Goal: Obtain resource: Download file/media

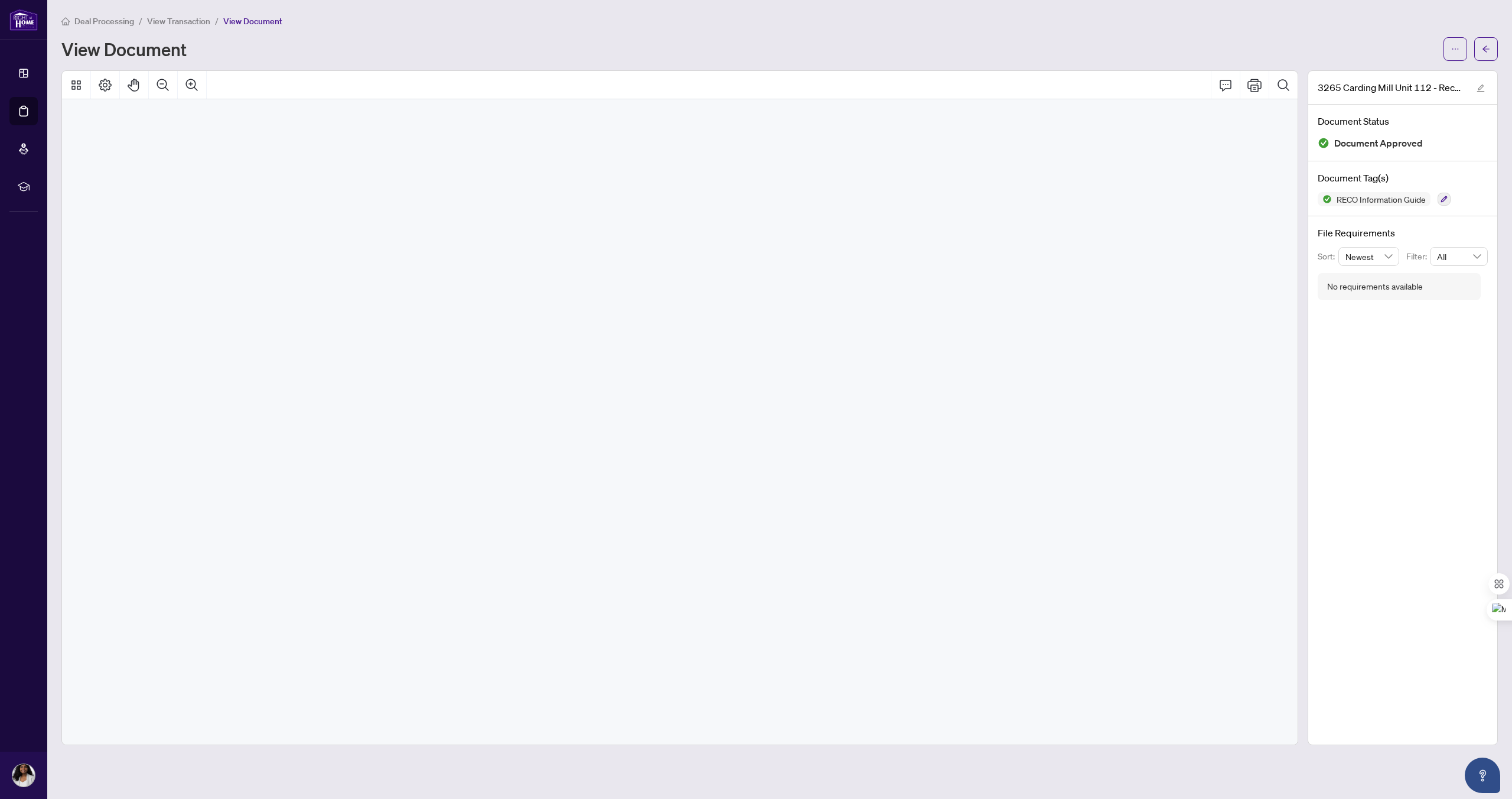
scroll to position [9893, 0]
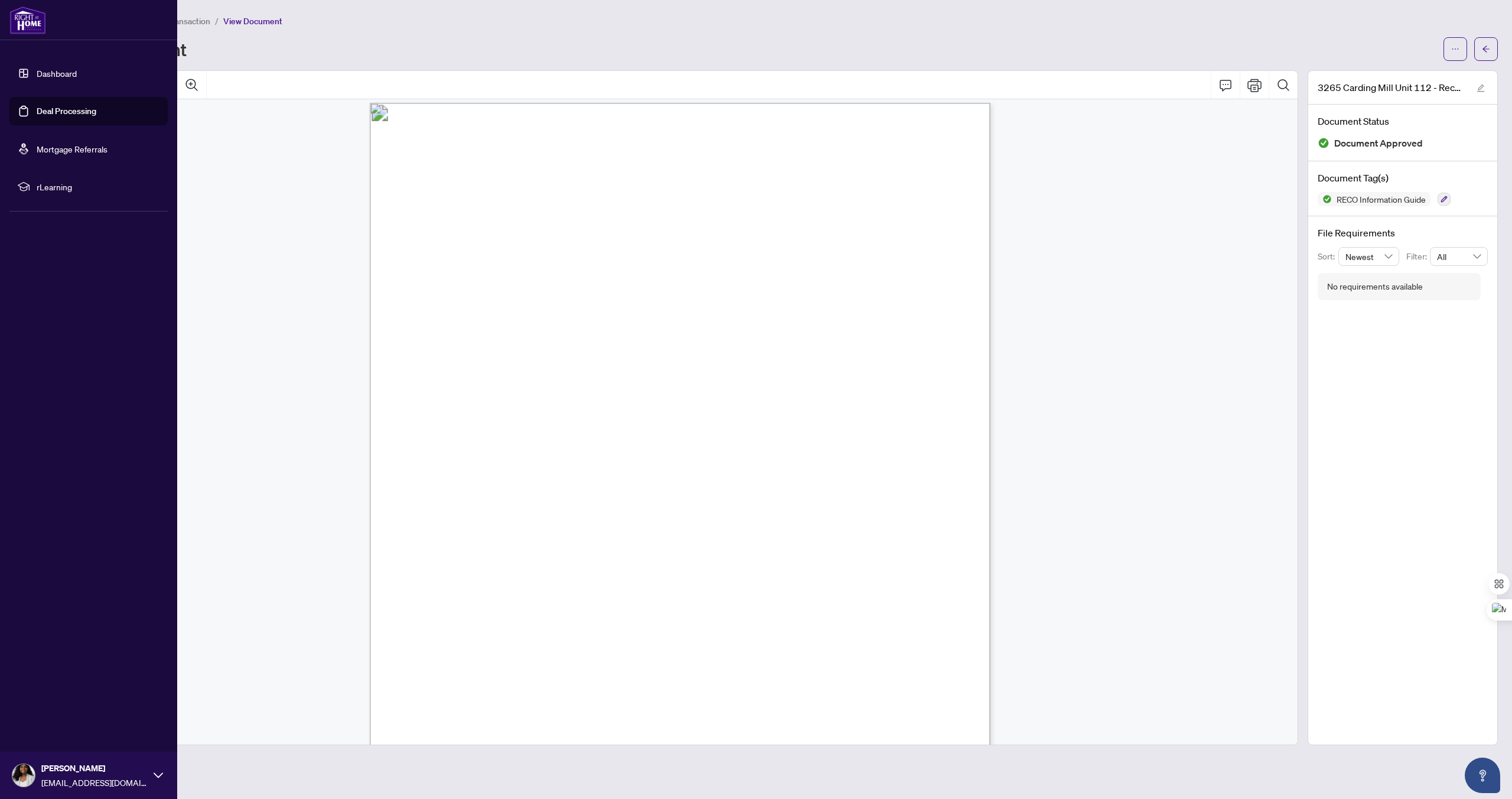
click at [53, 115] on link "Deal Processing" at bounding box center [66, 111] width 60 height 11
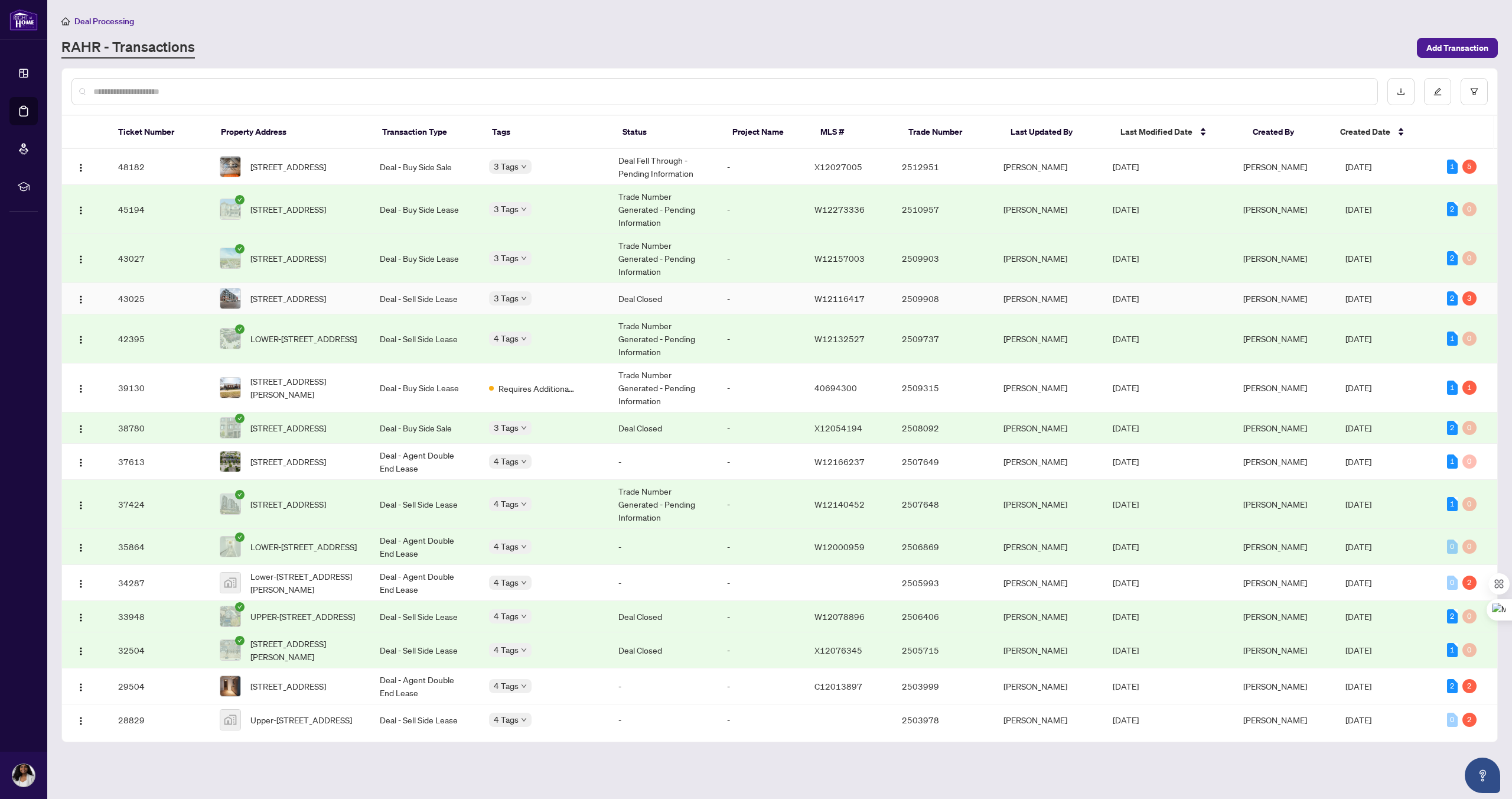
click at [130, 301] on td "43025" at bounding box center [160, 299] width 102 height 31
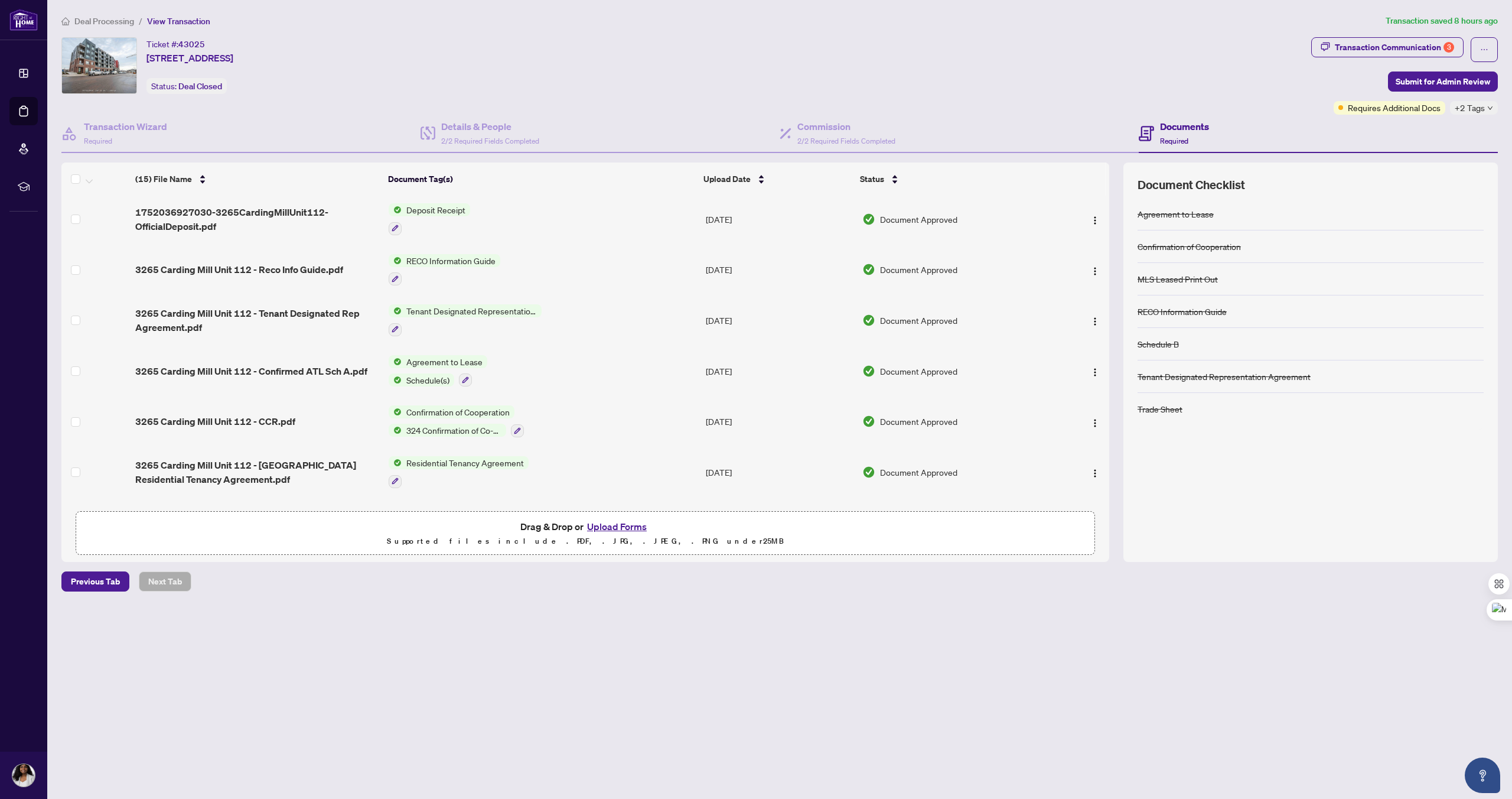
scroll to position [374, 0]
click at [188, 314] on span "3265 Carding Mill Unit 112 - Tenant Designated Rep Agreement.pdf" at bounding box center [257, 321] width 244 height 28
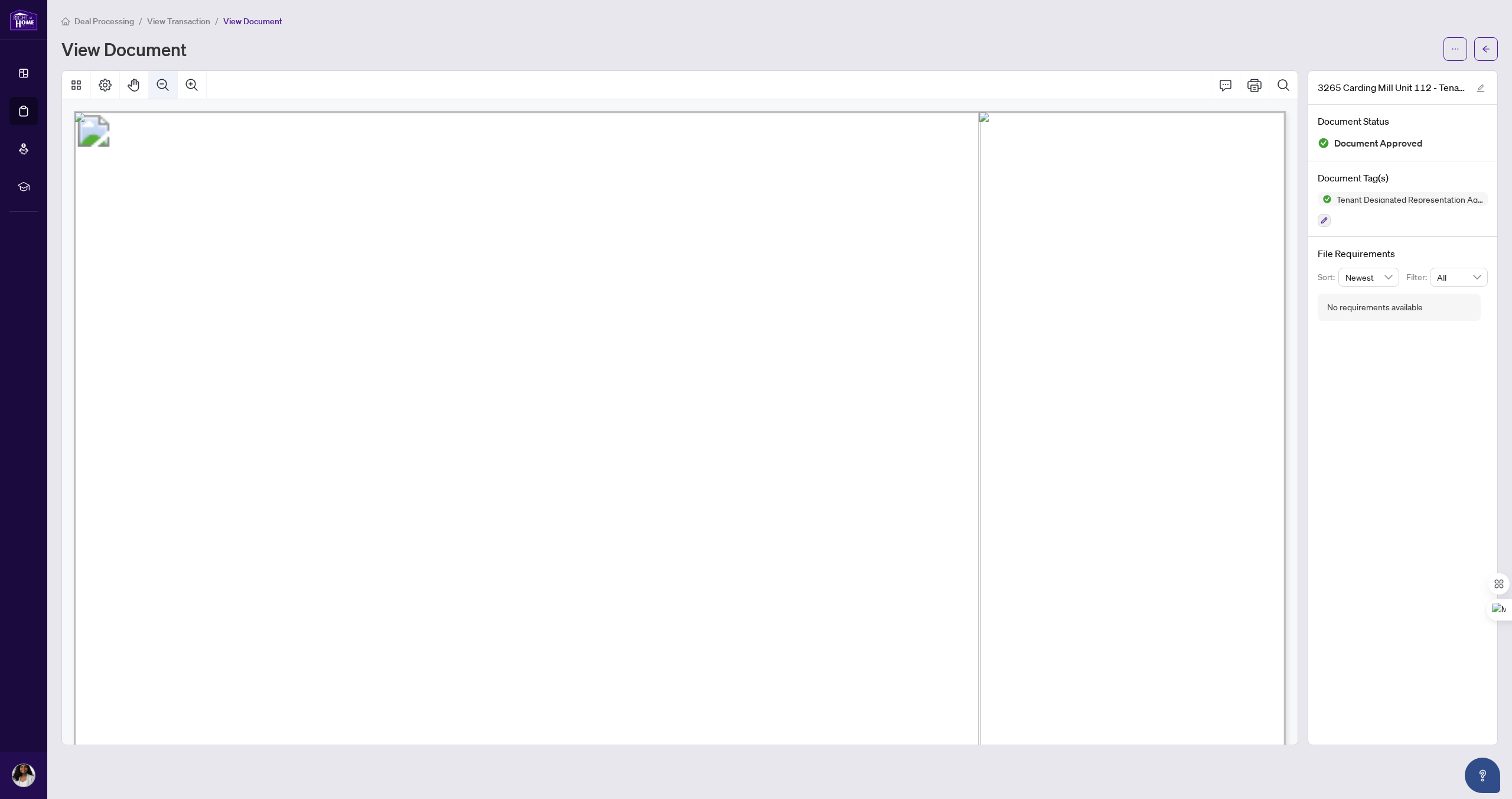
click at [163, 84] on icon "Zoom Out" at bounding box center [163, 85] width 14 height 14
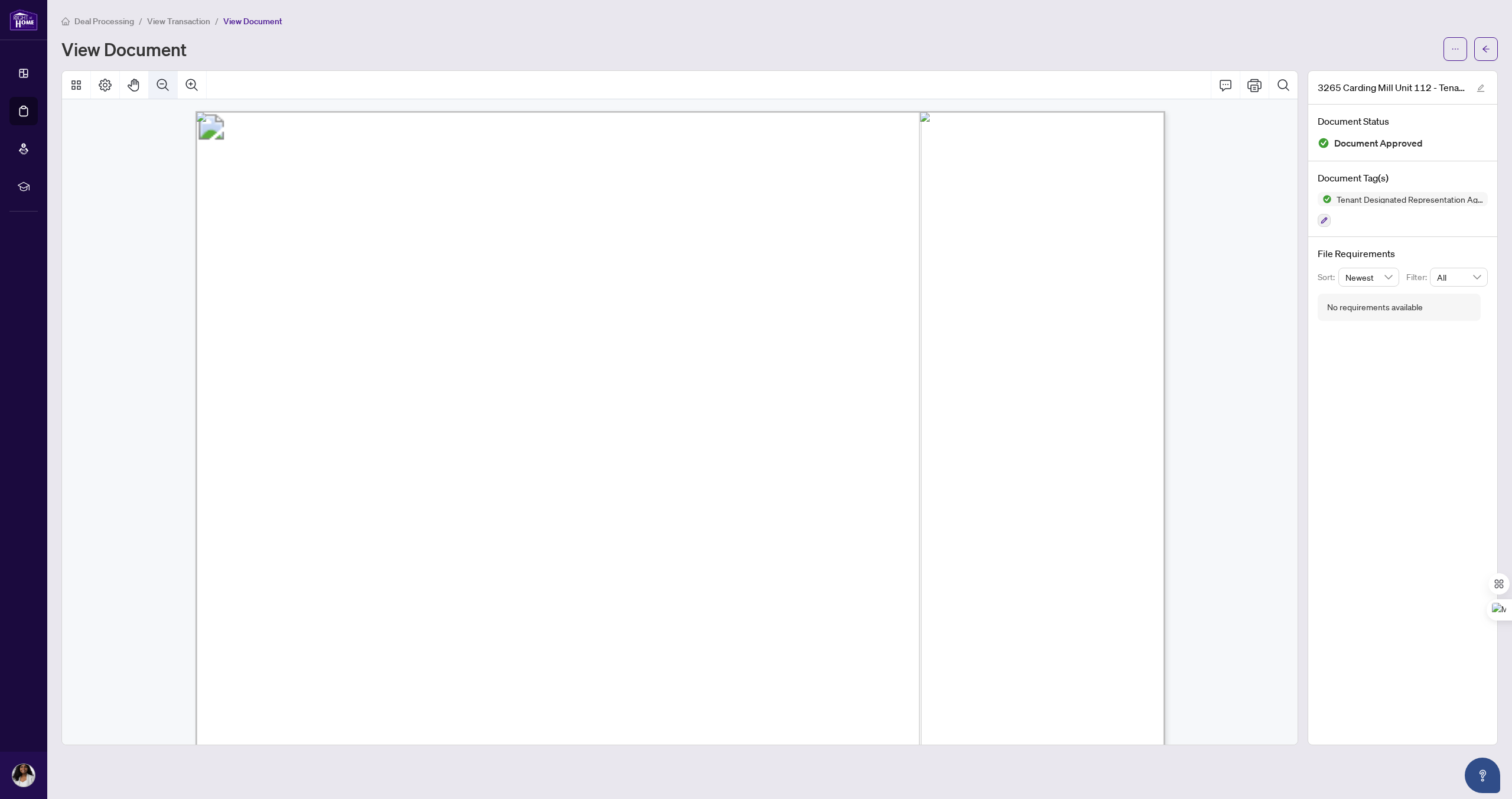
click at [163, 84] on icon "Zoom Out" at bounding box center [163, 85] width 14 height 14
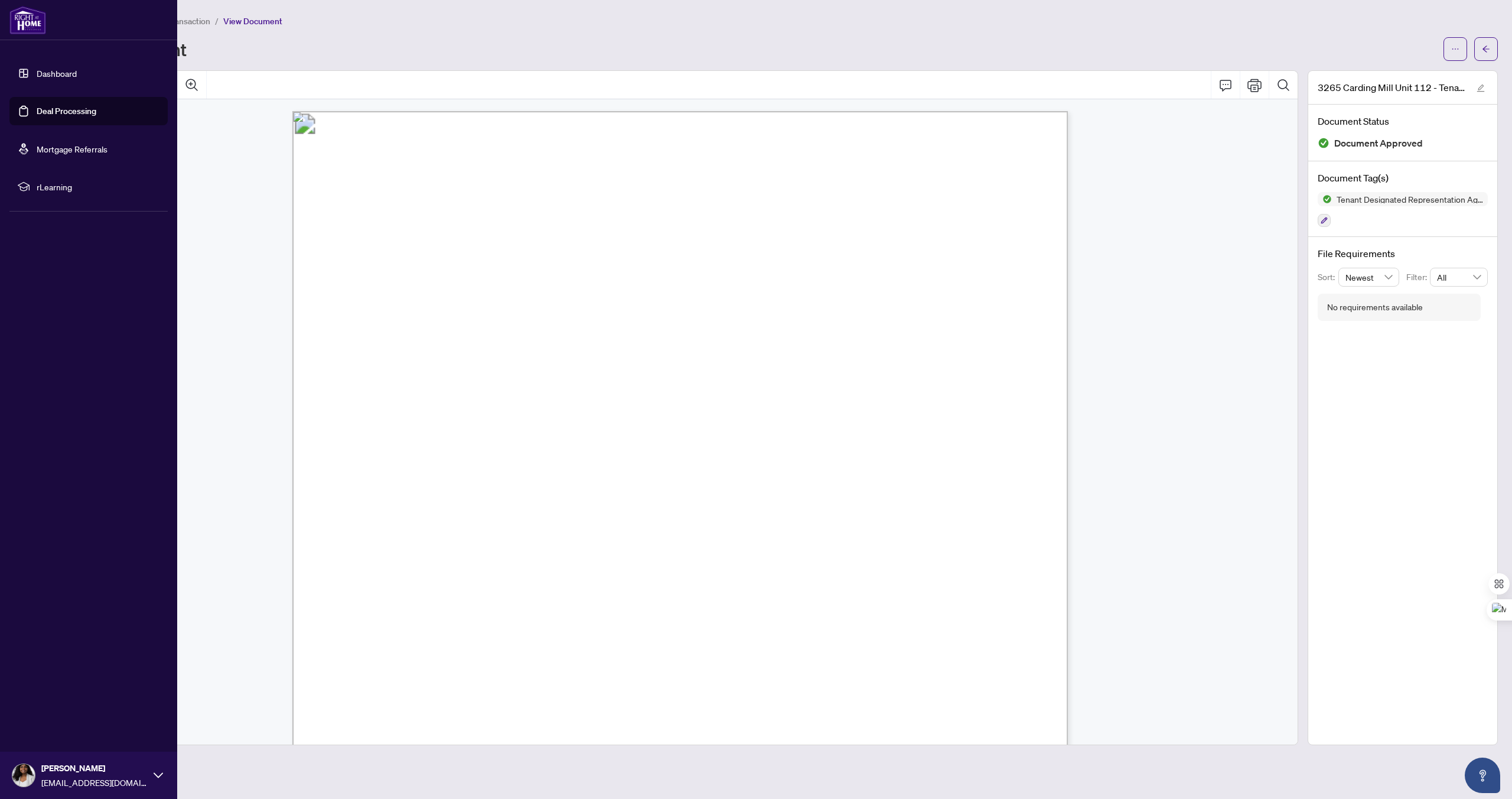
click at [56, 113] on link "Deal Processing" at bounding box center [66, 111] width 60 height 11
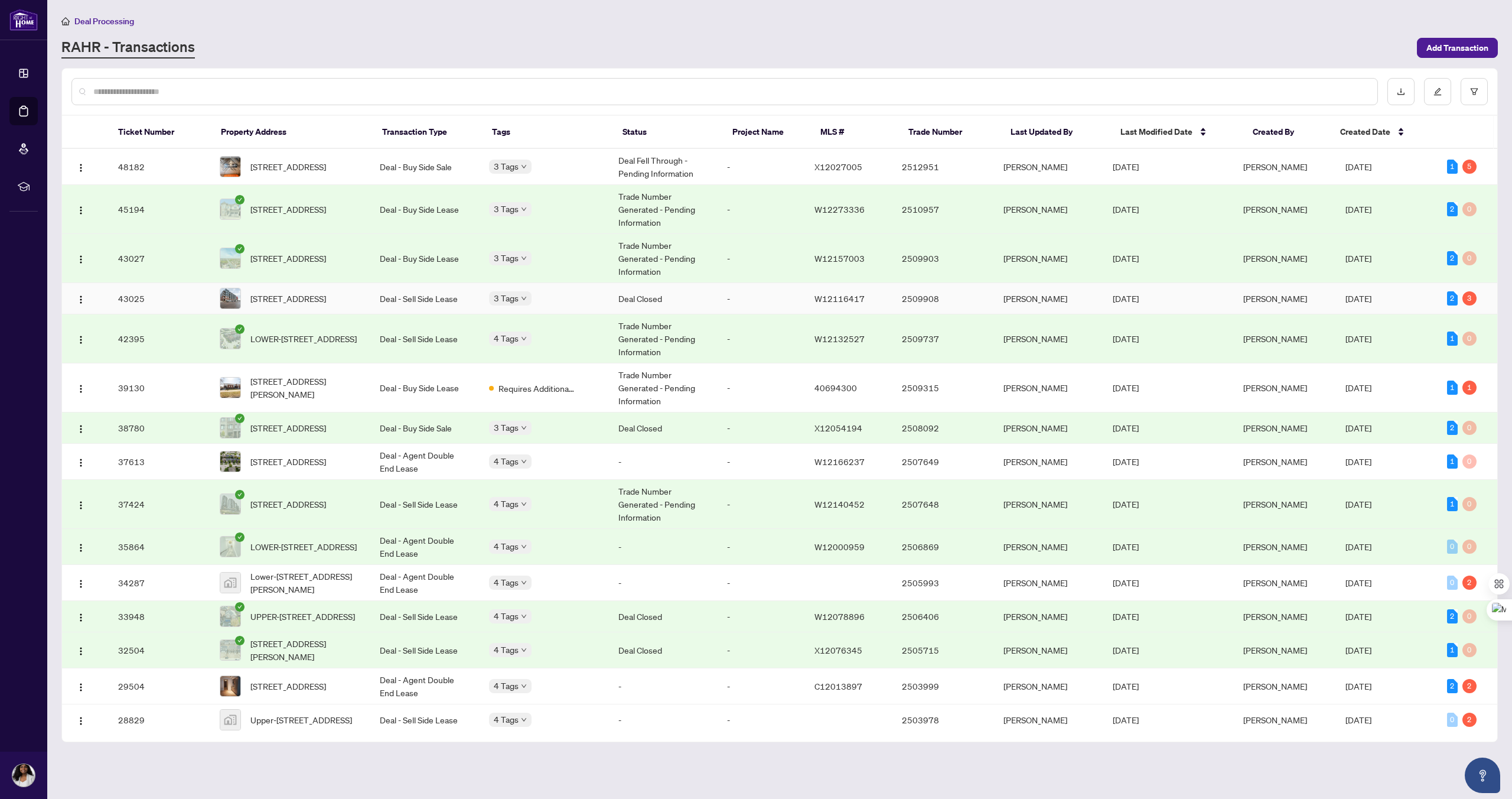
click at [136, 296] on td "43025" at bounding box center [160, 299] width 102 height 31
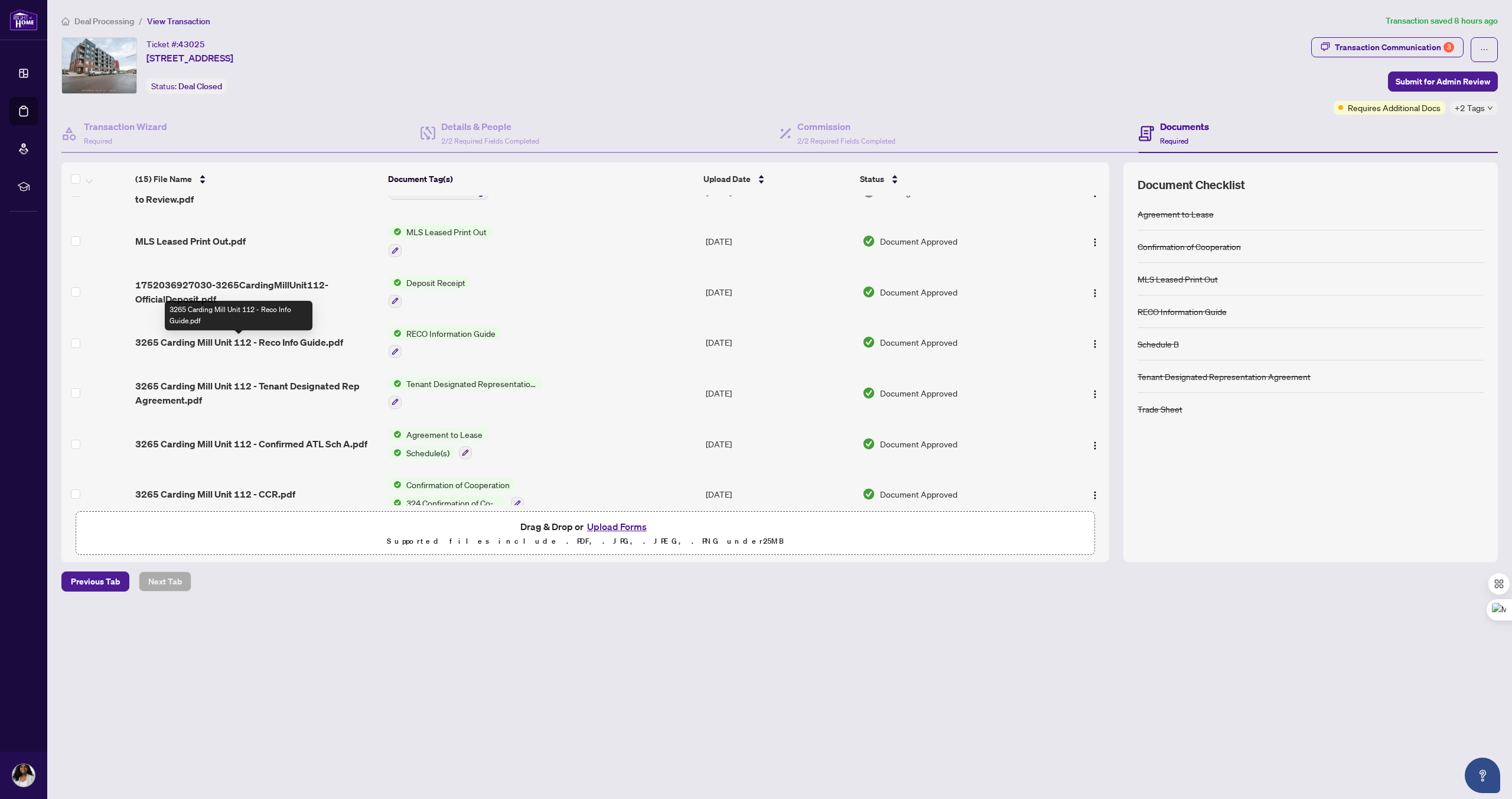
scroll to position [306, 0]
click at [218, 336] on span "3265 Carding Mill Unit 112 - Reco Info Guide.pdf" at bounding box center [239, 338] width 208 height 14
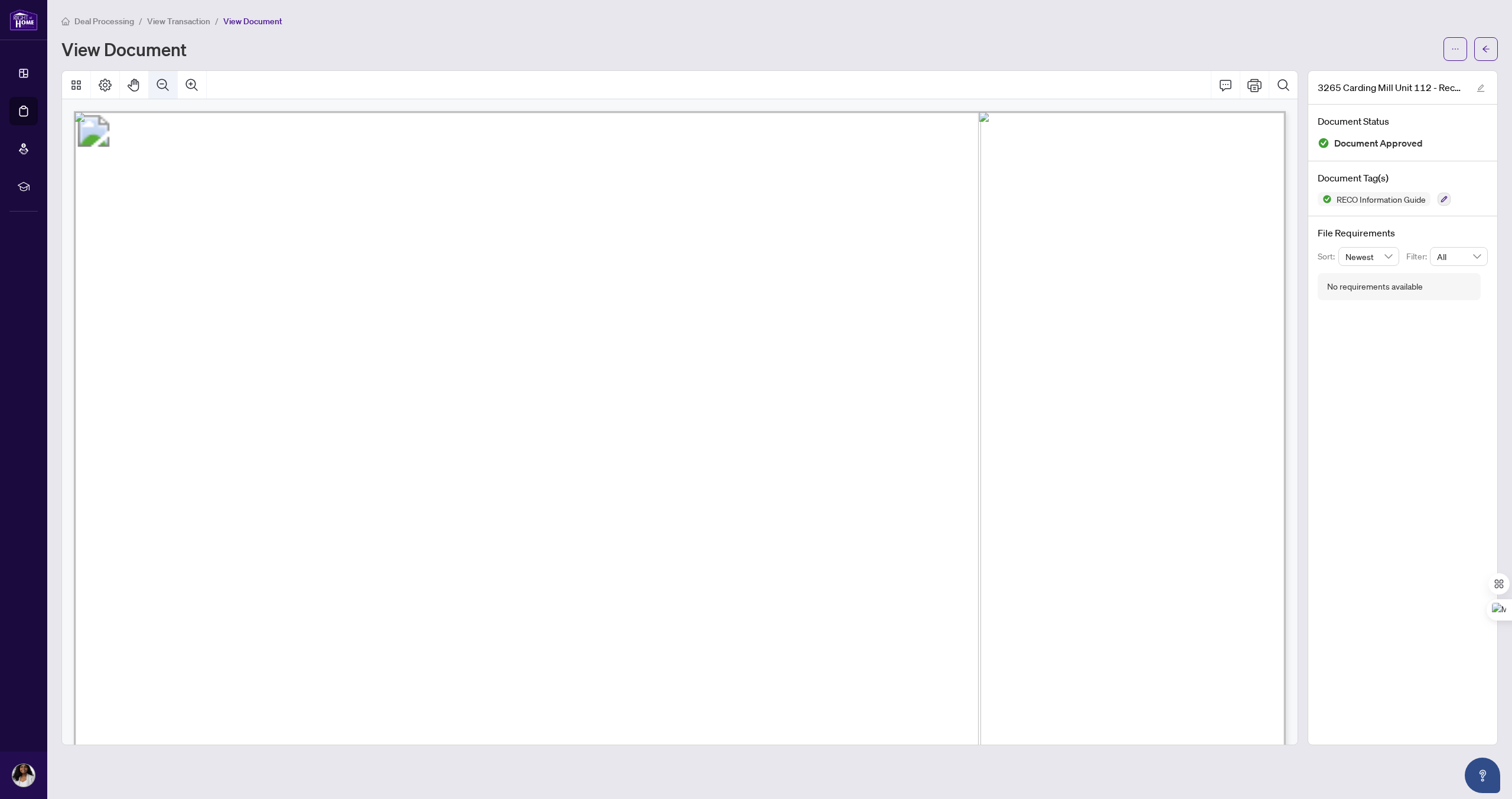
click at [160, 86] on icon "Zoom Out" at bounding box center [163, 85] width 14 height 14
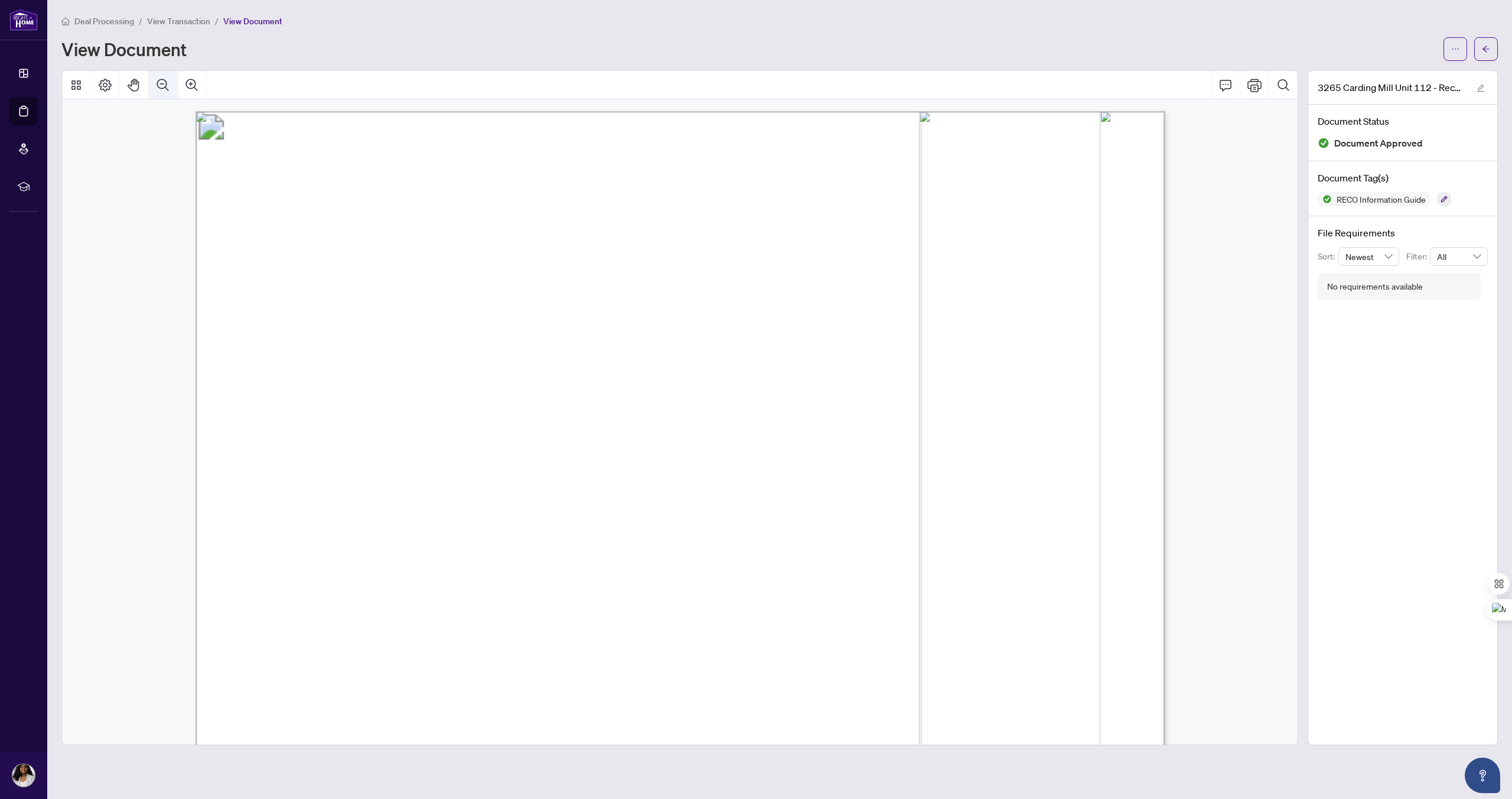
click at [160, 86] on icon "Zoom Out" at bounding box center [163, 85] width 14 height 14
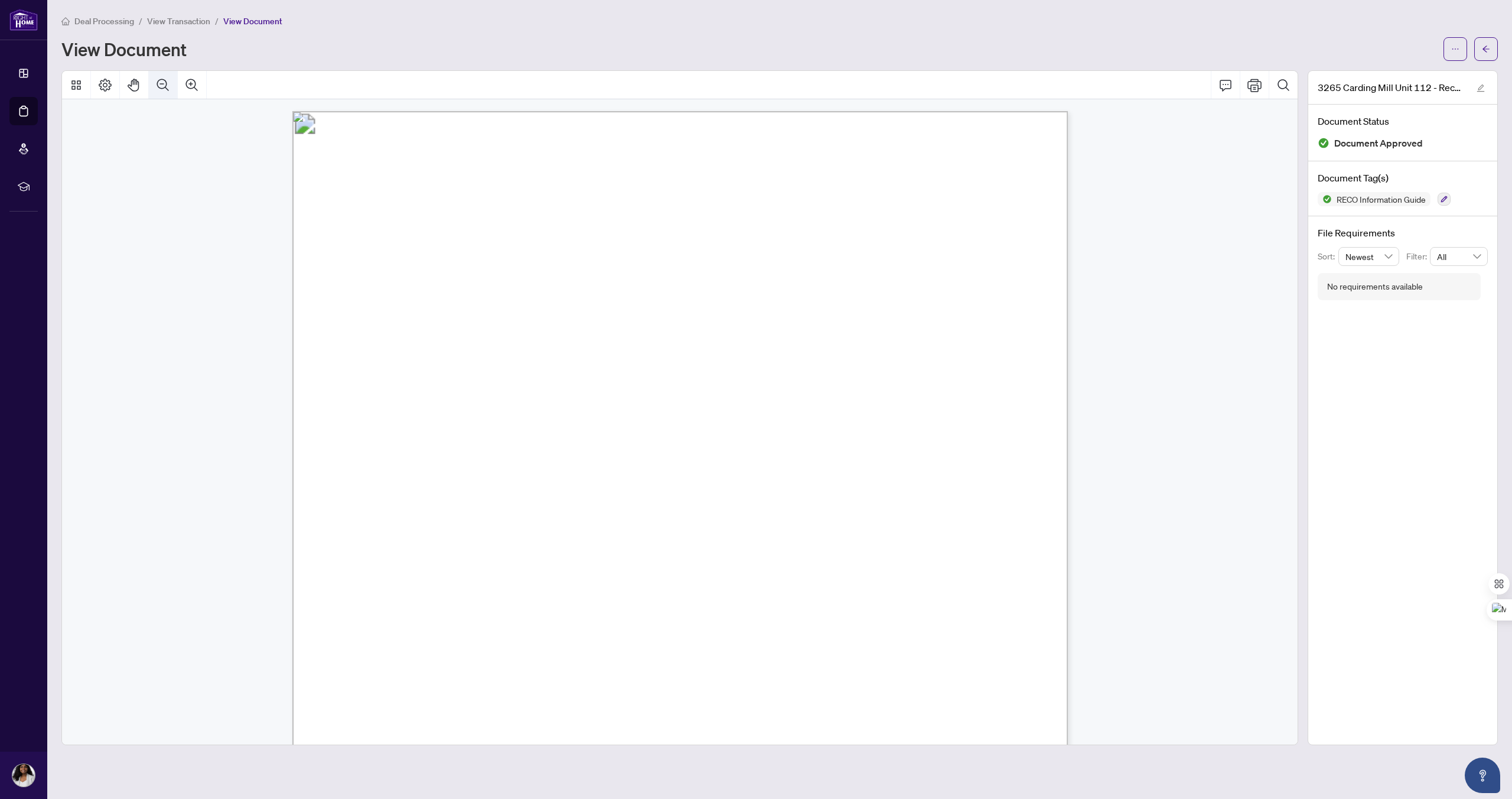
click at [160, 86] on icon "Zoom Out" at bounding box center [163, 85] width 14 height 14
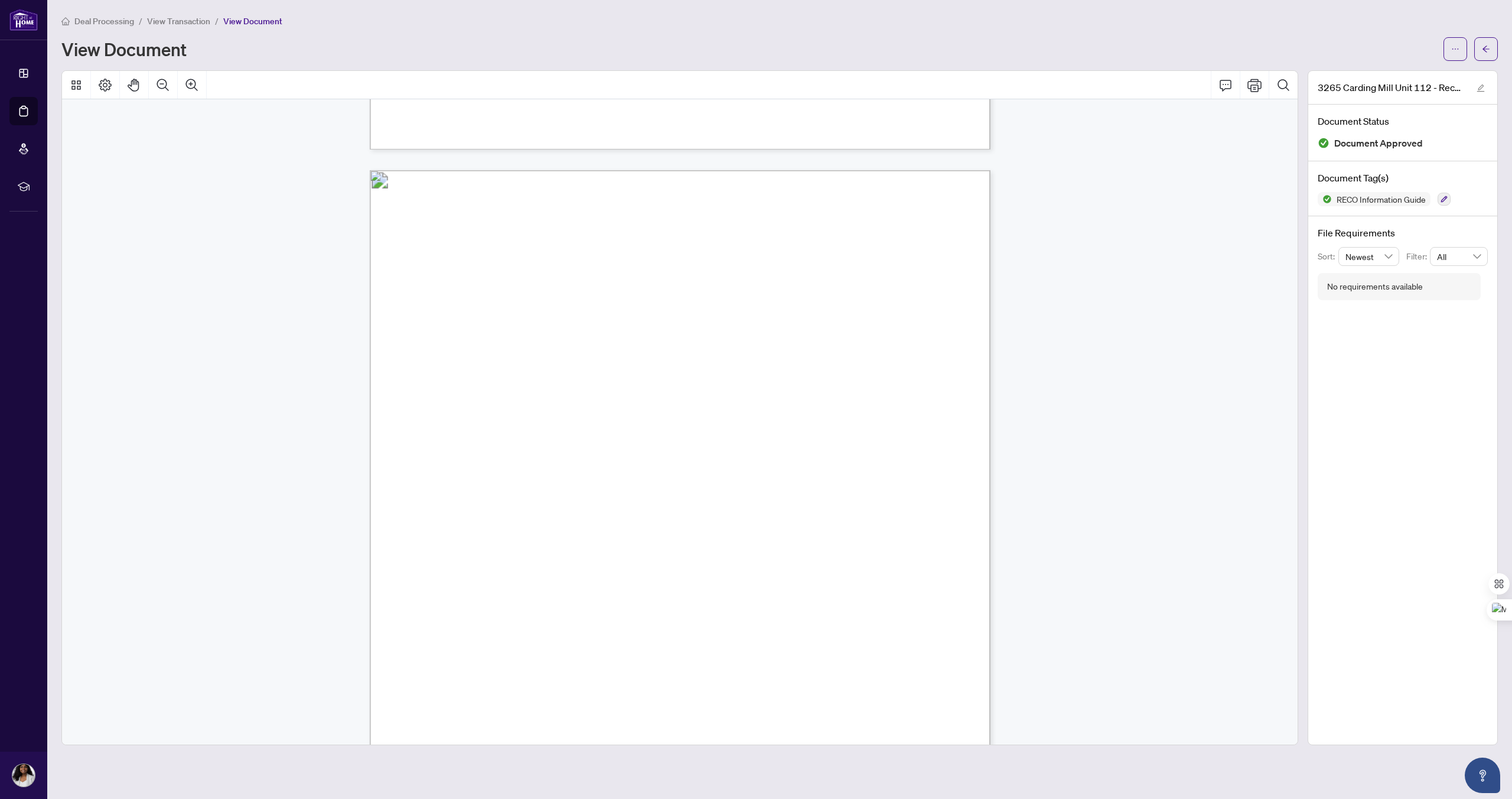
scroll to position [9823, 0]
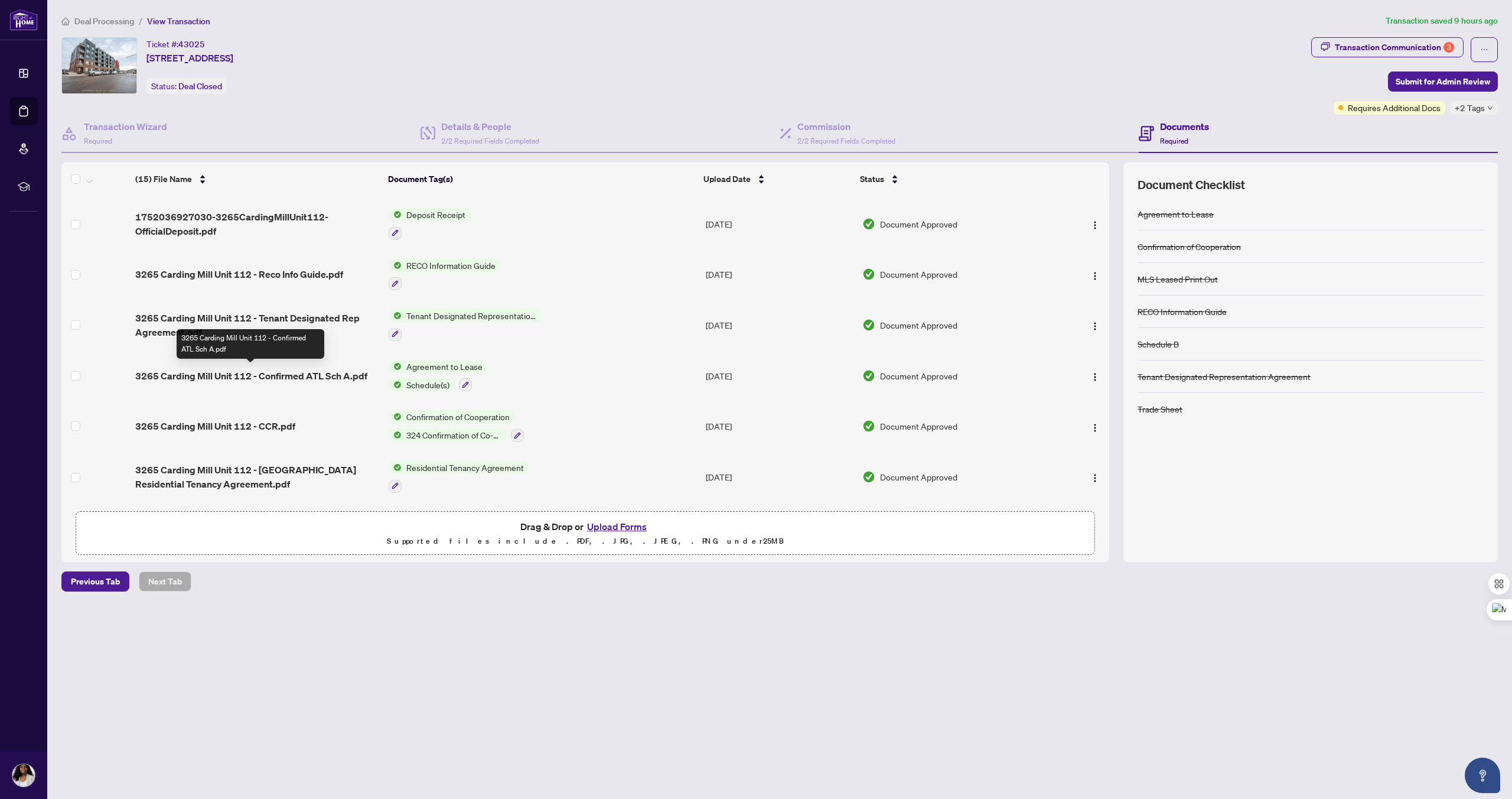
scroll to position [406, 0]
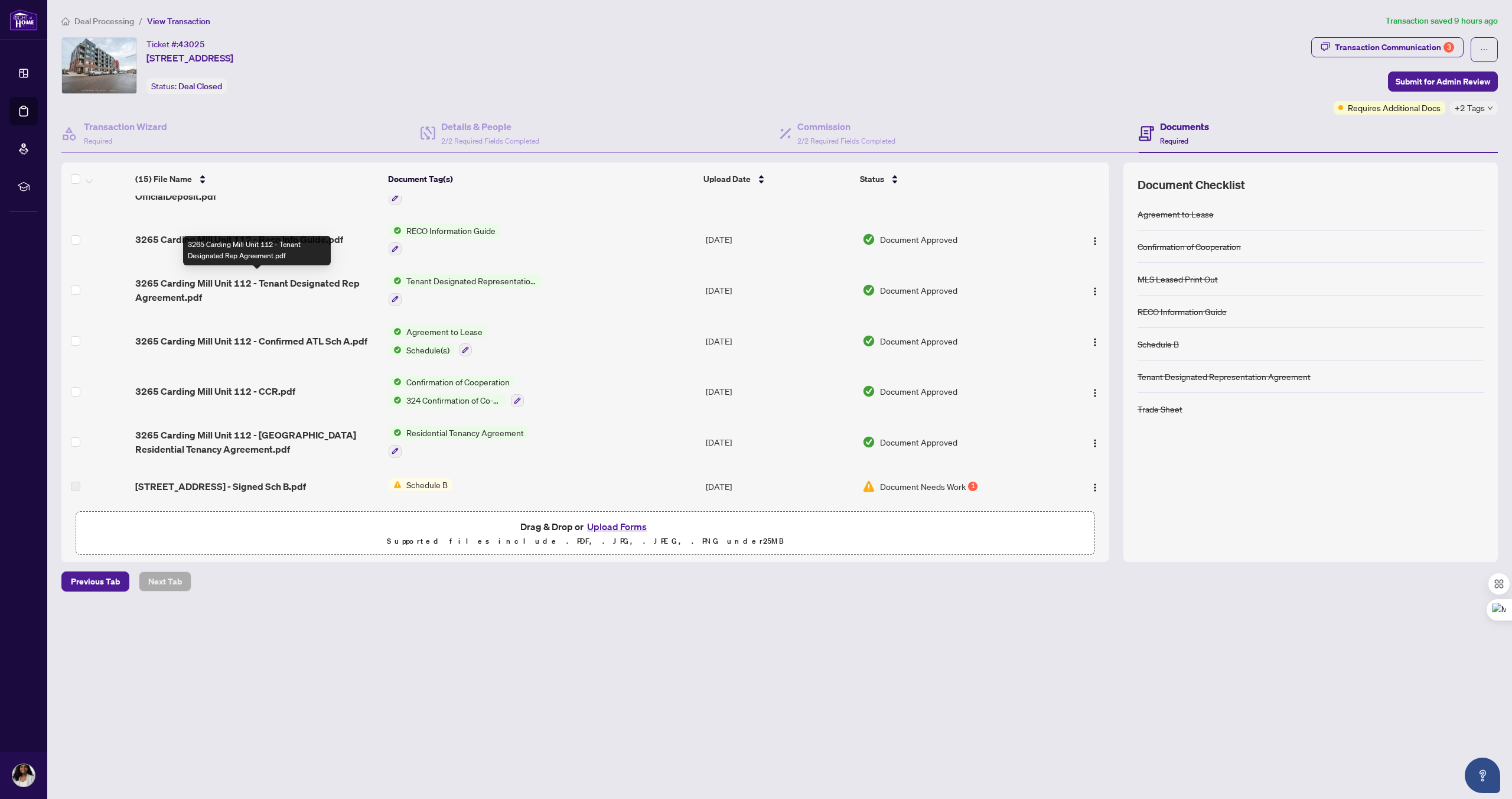
click at [172, 282] on span "3265 Carding Mill Unit 112 - Tenant Designated Rep Agreement.pdf" at bounding box center [257, 290] width 244 height 28
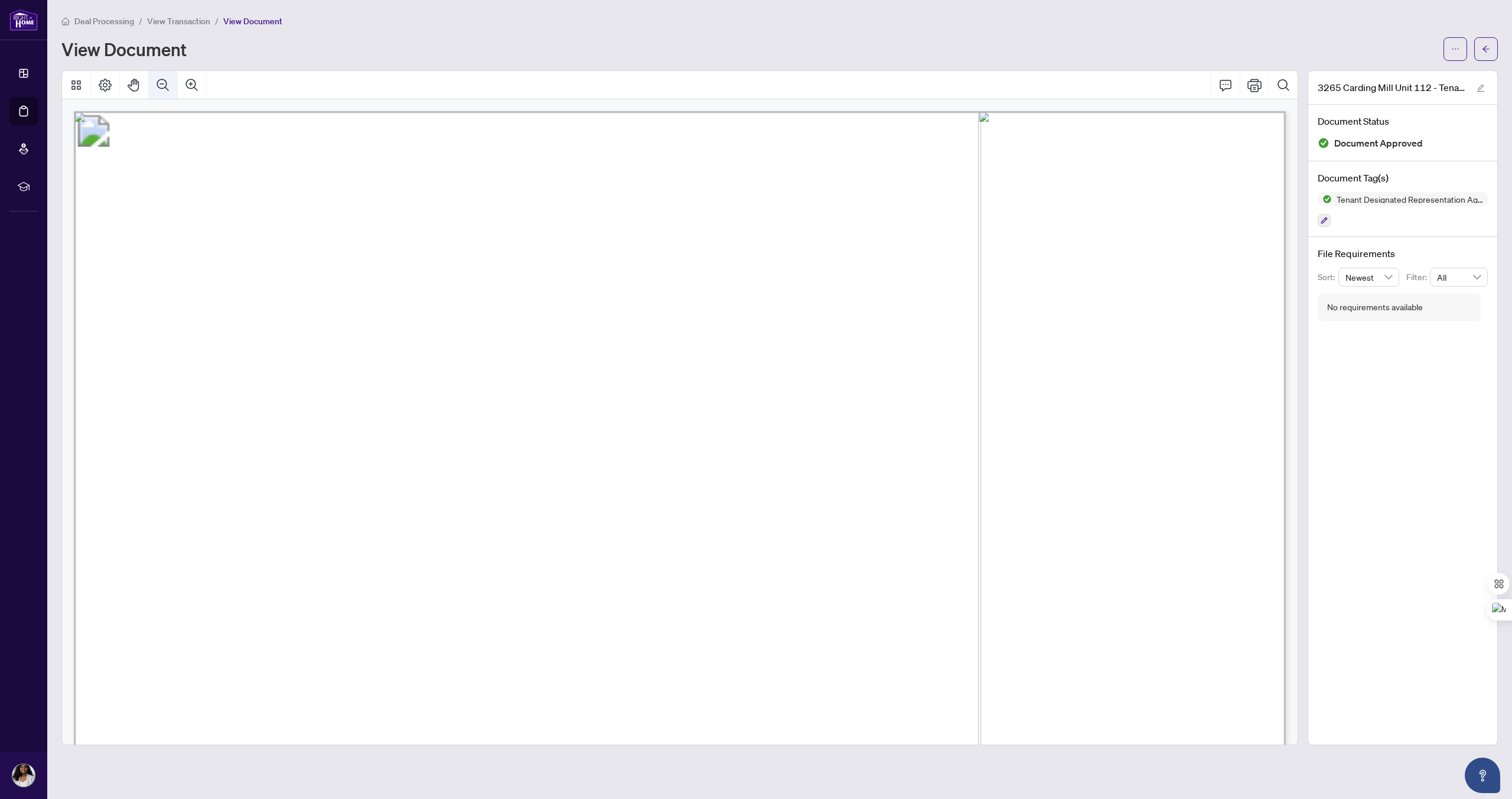
click at [162, 85] on icon "Zoom Out" at bounding box center [163, 85] width 14 height 14
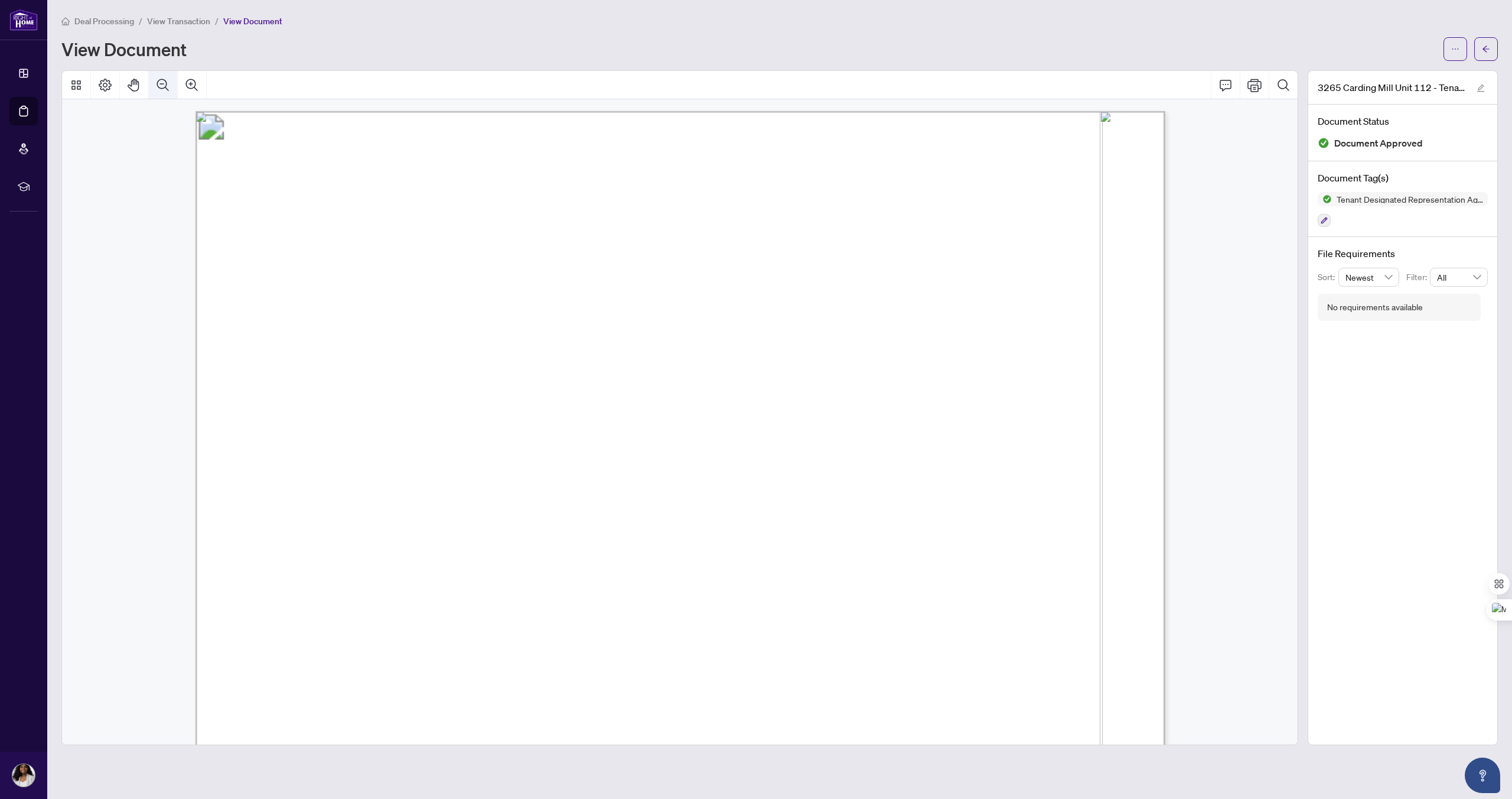
click at [162, 85] on icon "Zoom Out" at bounding box center [163, 85] width 14 height 14
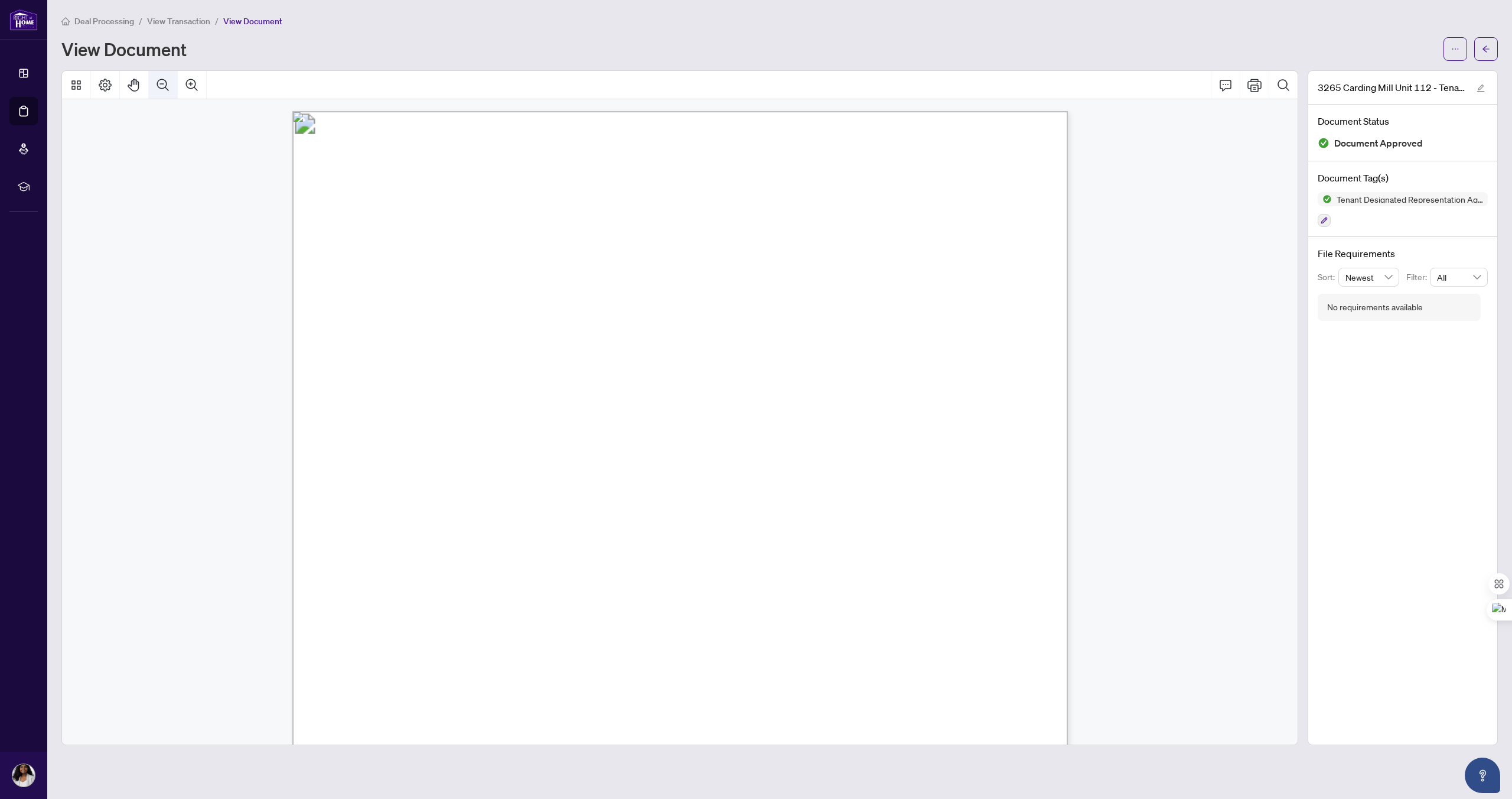
click at [162, 85] on icon "Zoom Out" at bounding box center [163, 85] width 14 height 14
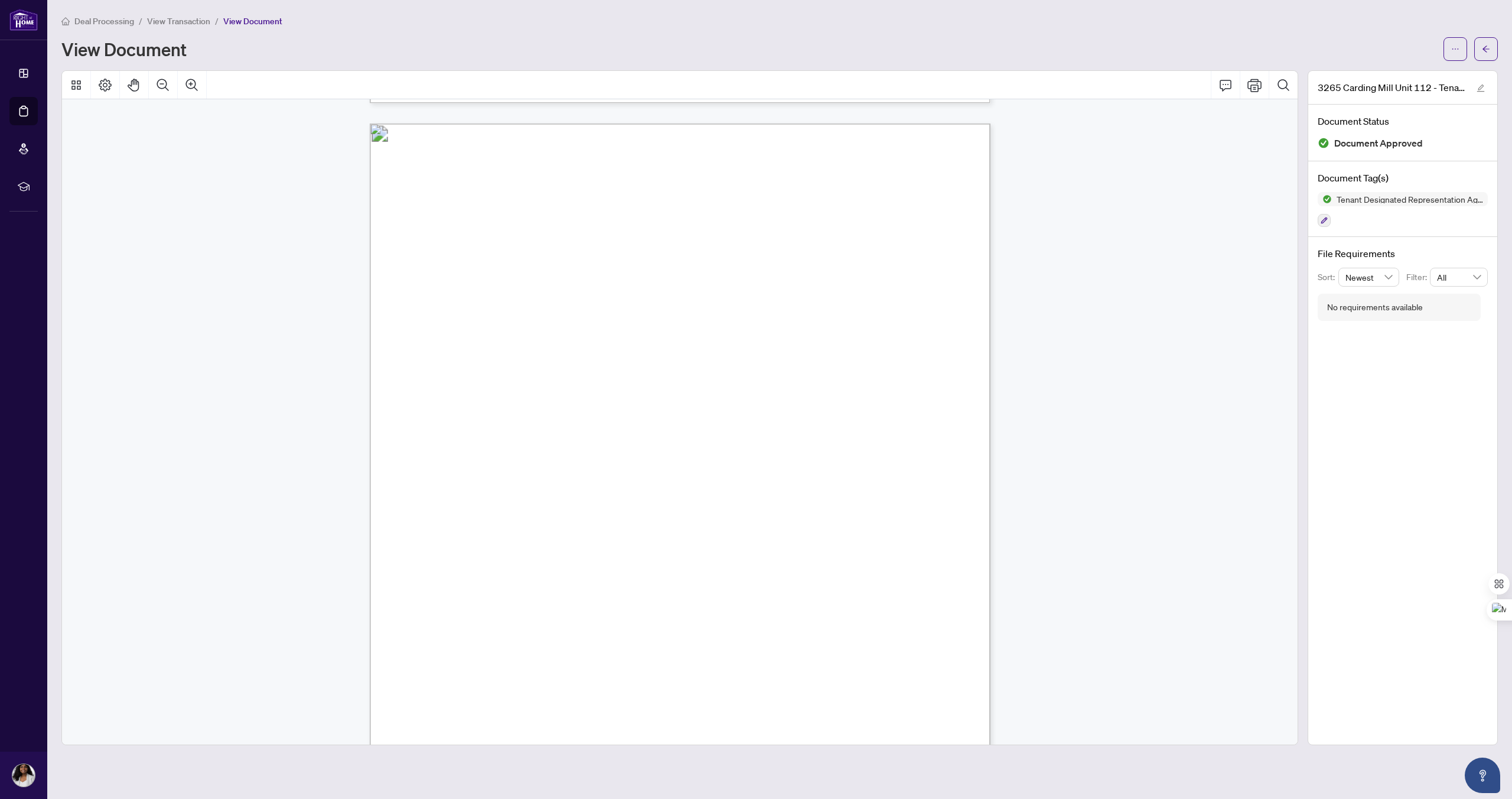
scroll to position [2452, 0]
click at [1455, 50] on icon "ellipsis" at bounding box center [1455, 48] width 8 height 8
click at [1394, 75] on span "Download" at bounding box center [1413, 74] width 90 height 13
drag, startPoint x: 404, startPoint y: 329, endPoint x: 404, endPoint y: 515, distance: 186.0
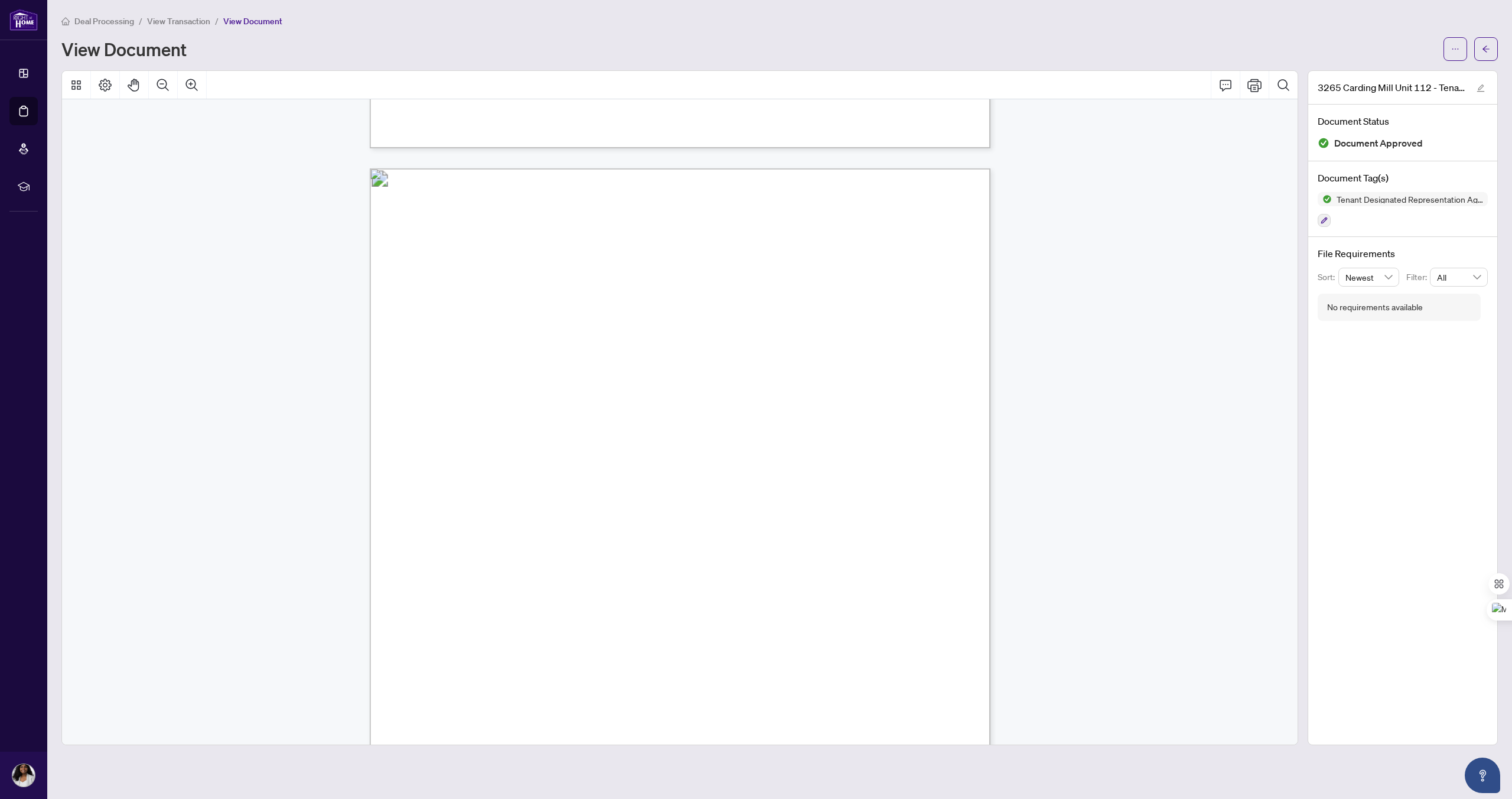
scroll to position [3238, 0]
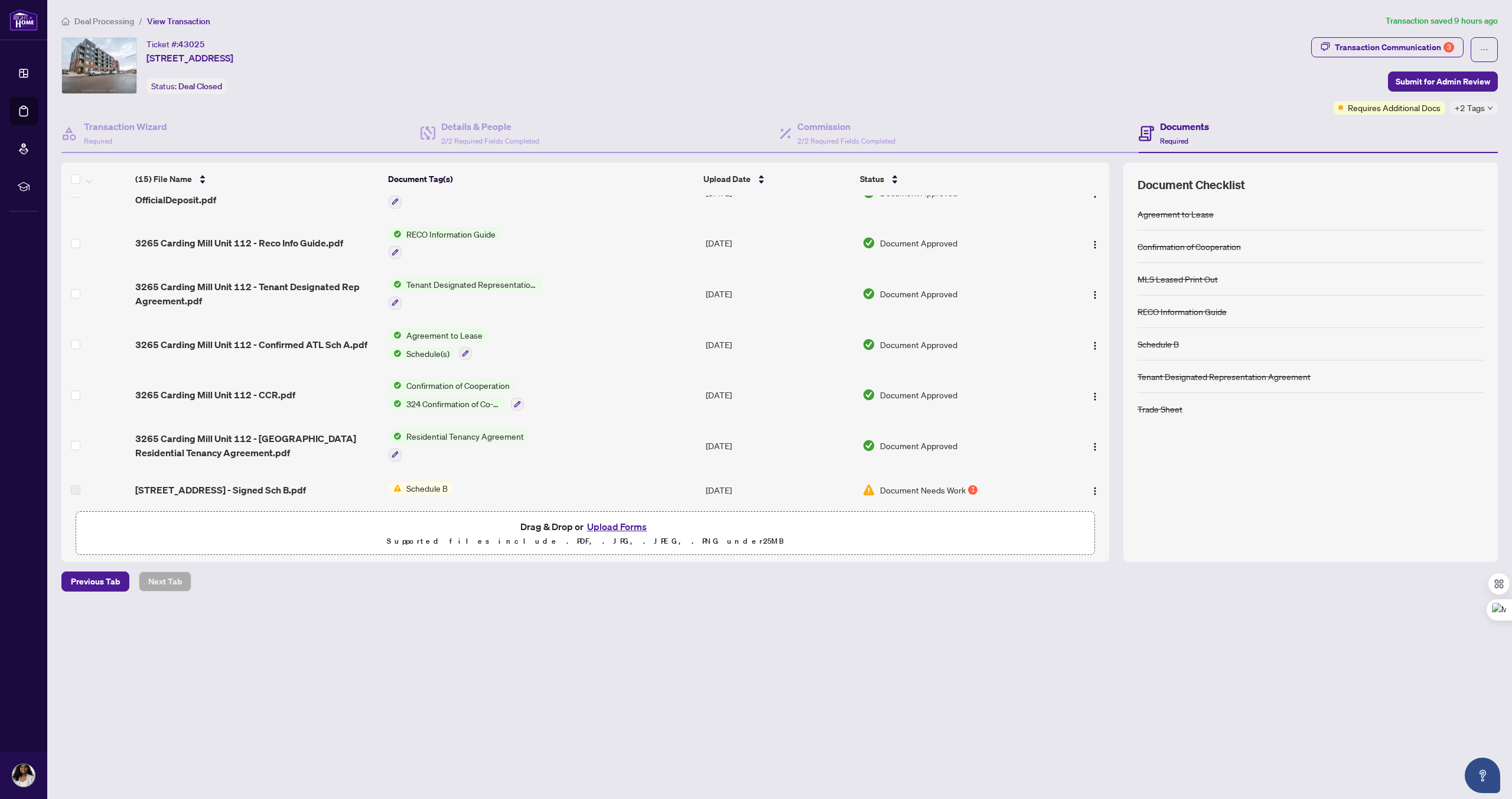
scroll to position [406, 0]
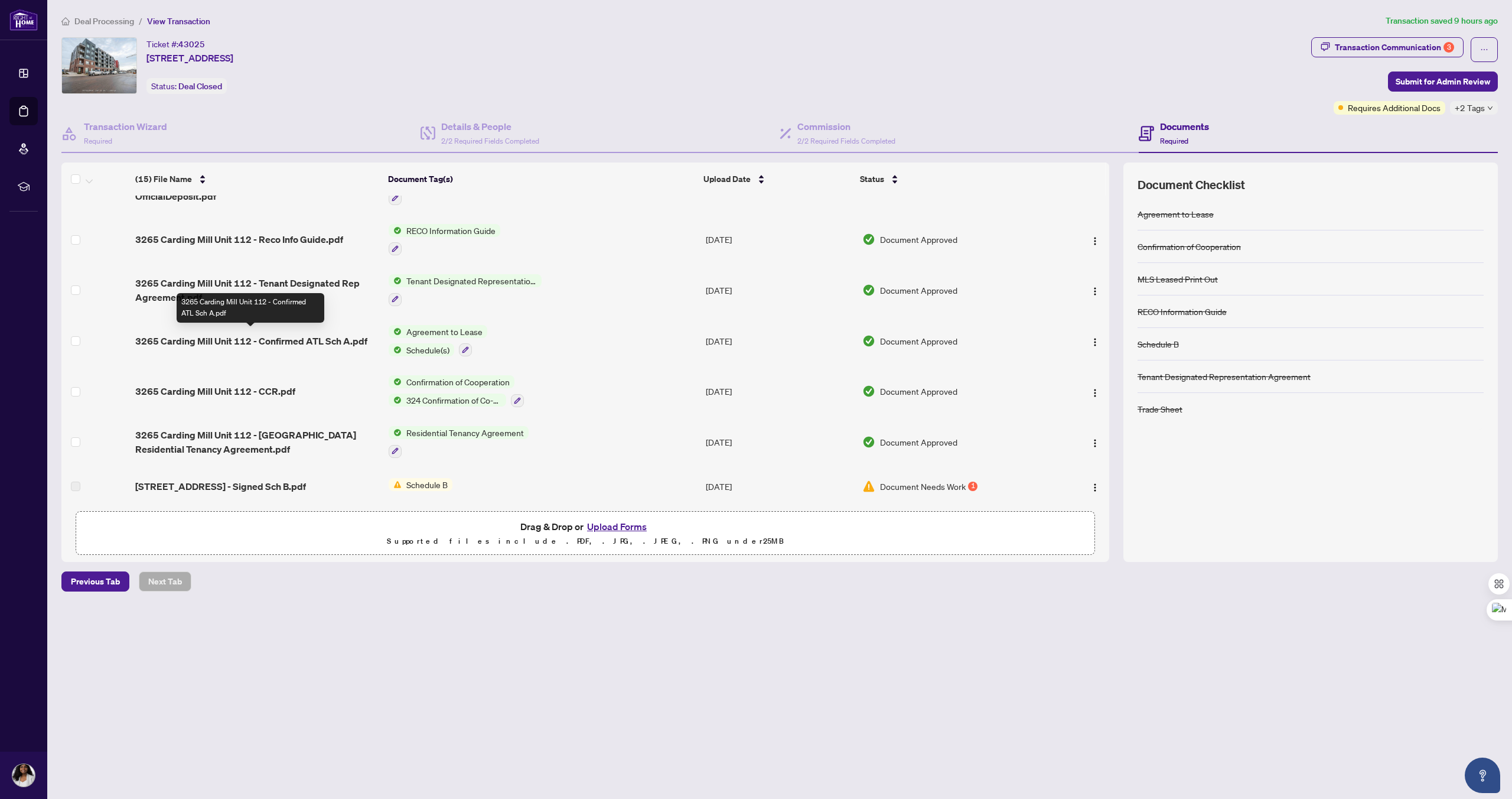
click at [173, 337] on span "3265 Carding Mill Unit 112 - Confirmed ATL Sch A.pdf" at bounding box center [251, 341] width 232 height 14
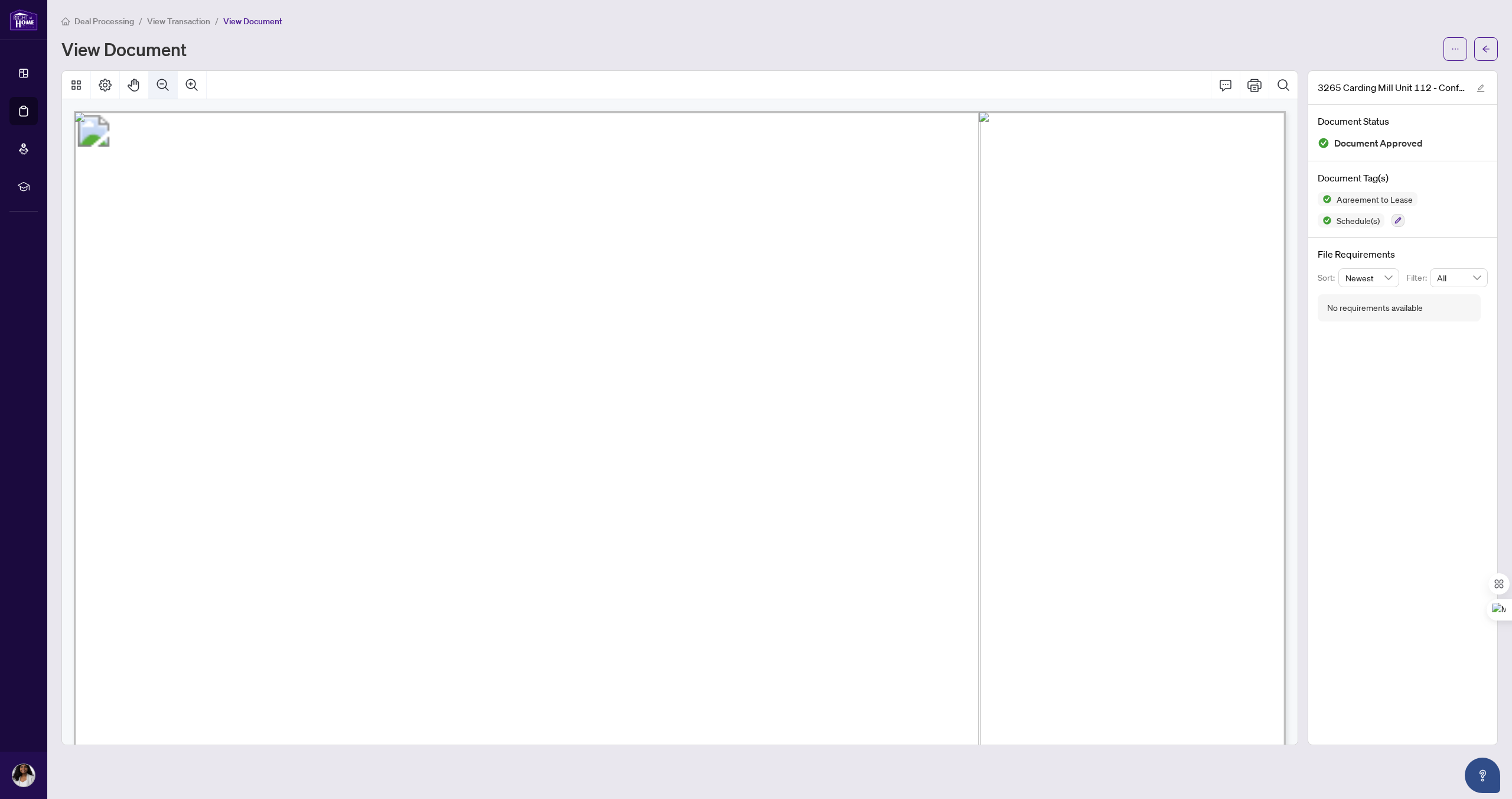
click at [162, 79] on icon "Zoom Out" at bounding box center [163, 85] width 14 height 14
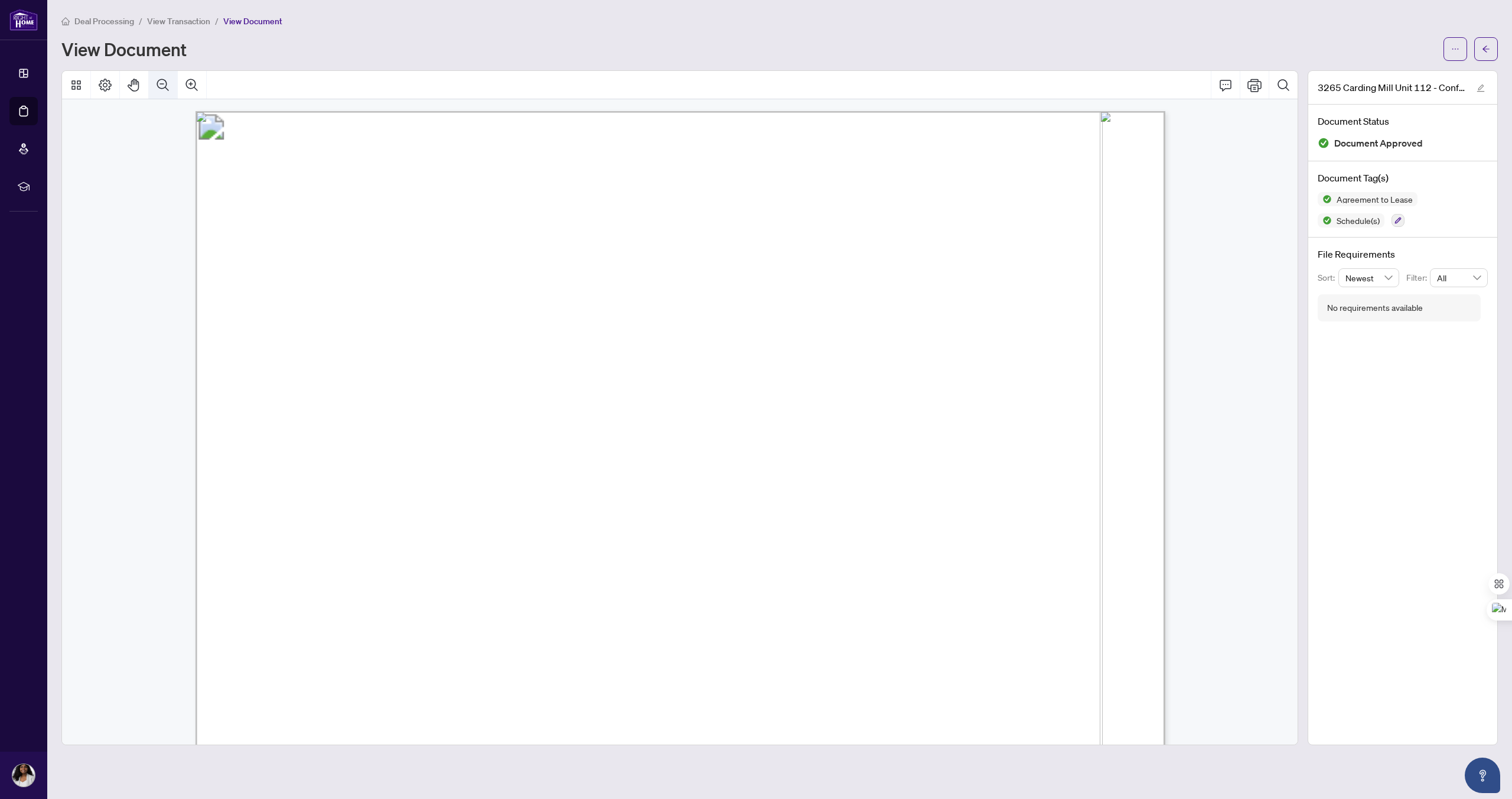
click at [162, 79] on icon "Zoom Out" at bounding box center [163, 85] width 14 height 14
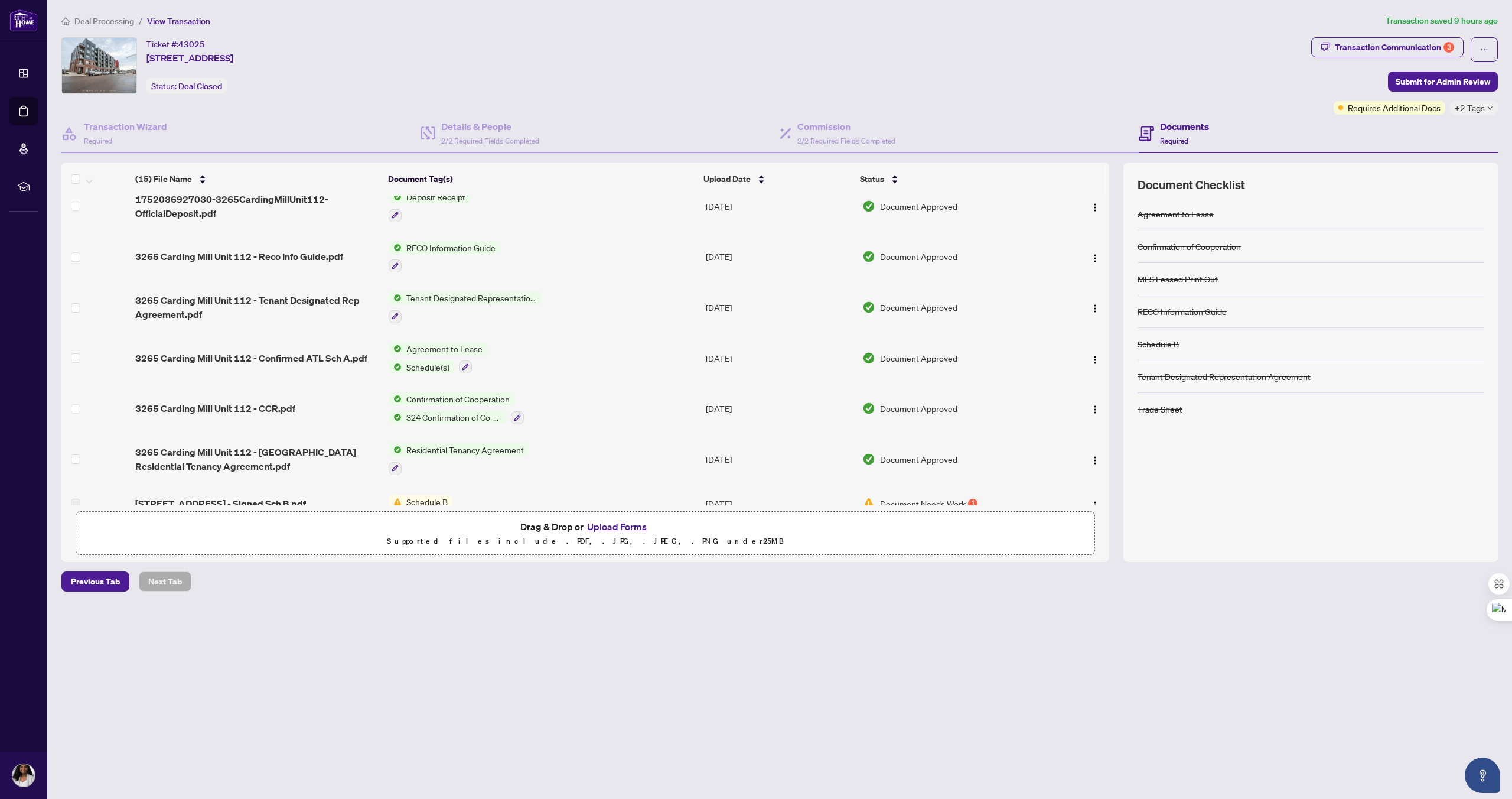
scroll to position [392, 0]
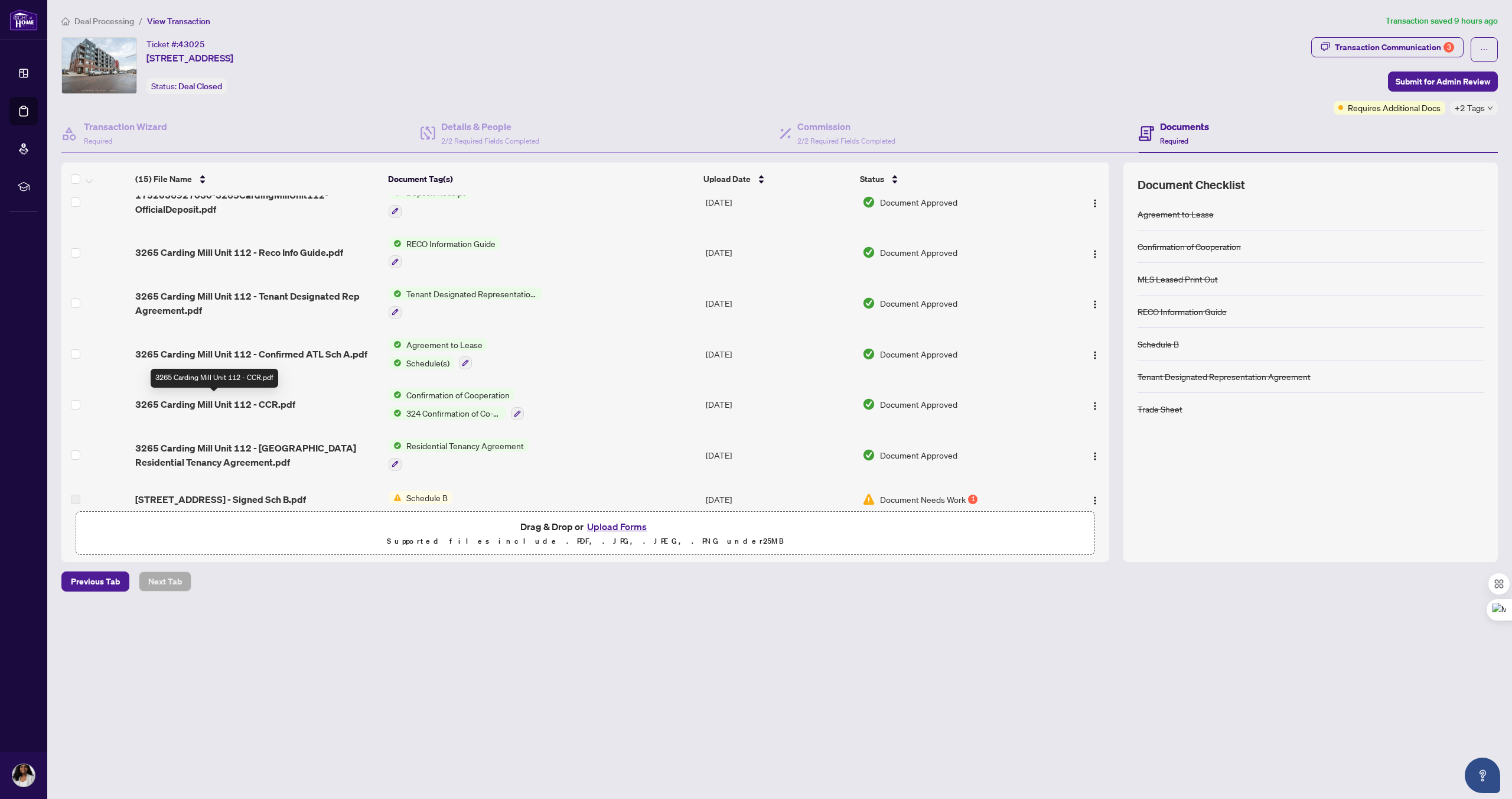
click at [226, 402] on span "3265 Carding Mill Unit 112 - CCR.pdf" at bounding box center [215, 404] width 160 height 14
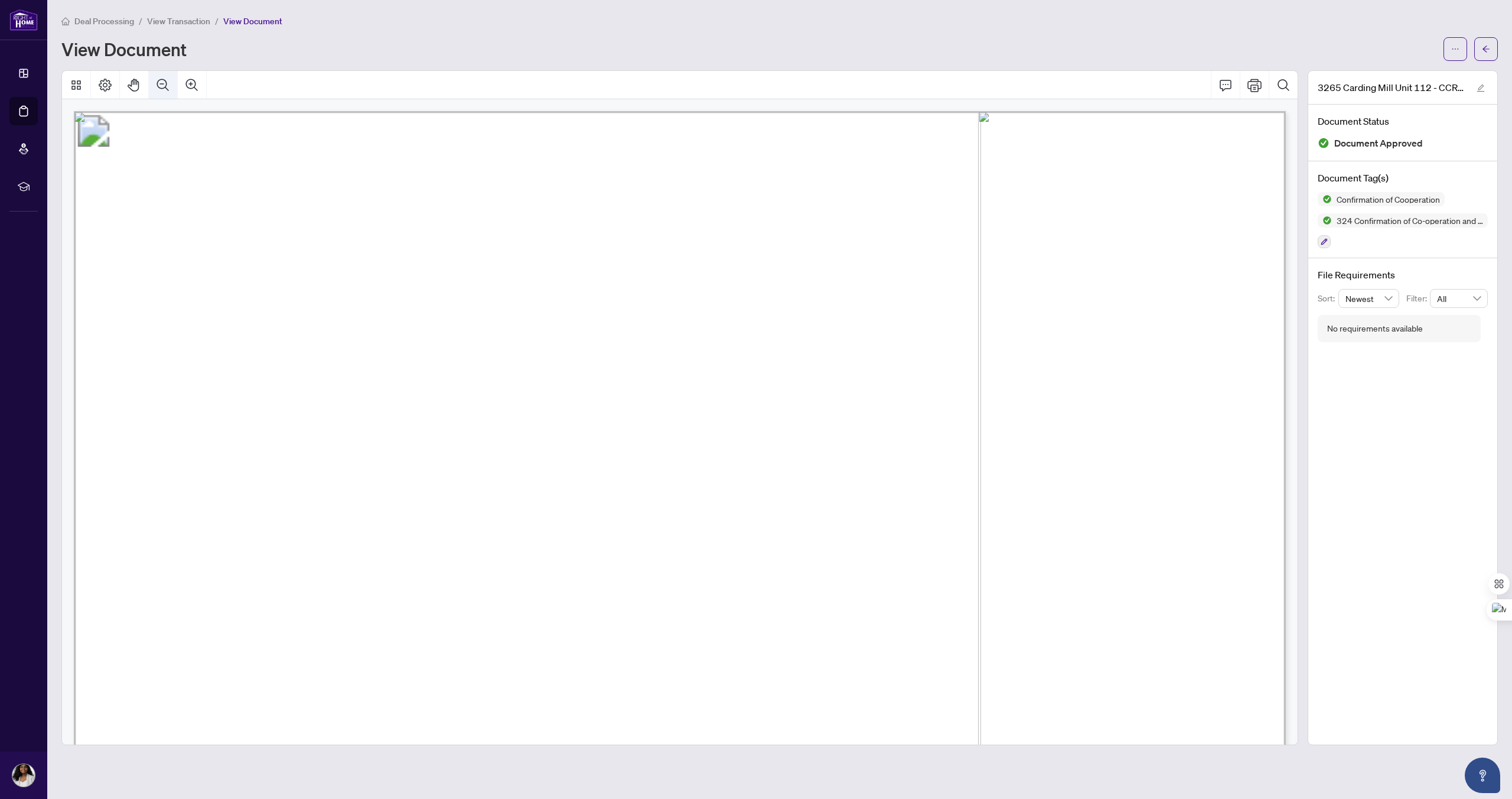
click at [163, 82] on icon "Zoom Out" at bounding box center [163, 85] width 14 height 14
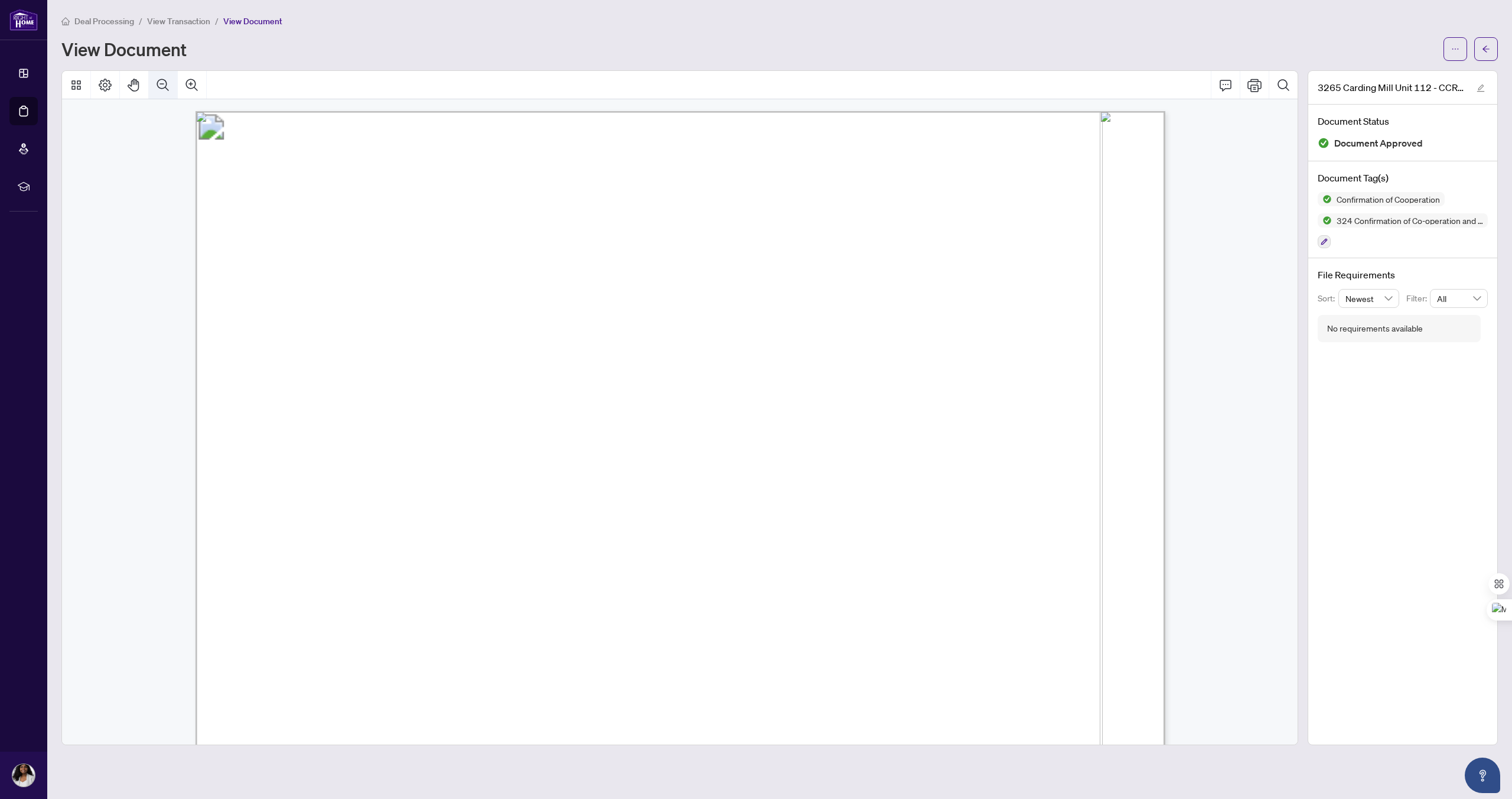
click at [163, 82] on icon "Zoom Out" at bounding box center [163, 85] width 14 height 14
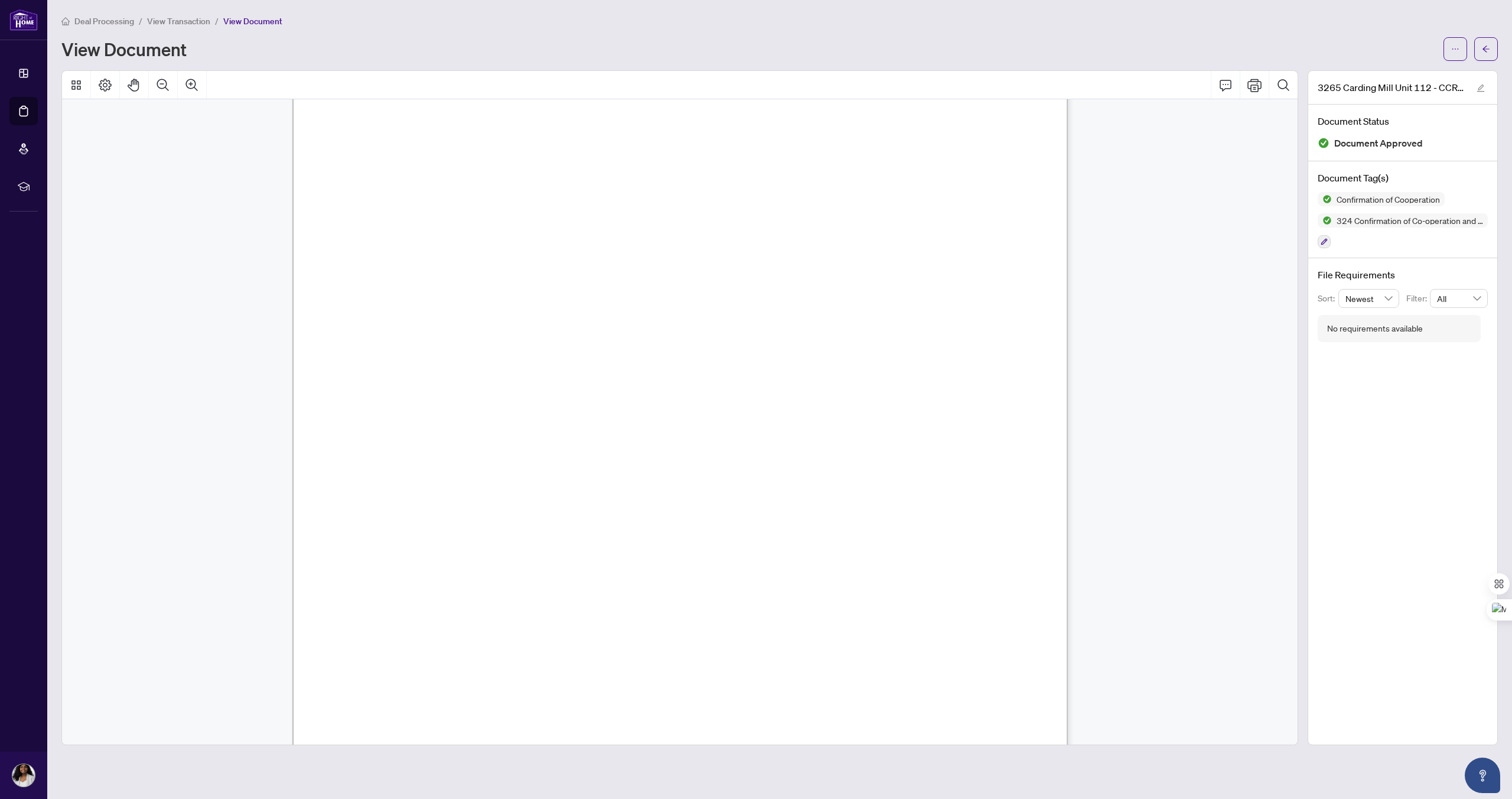
scroll to position [1097, 0]
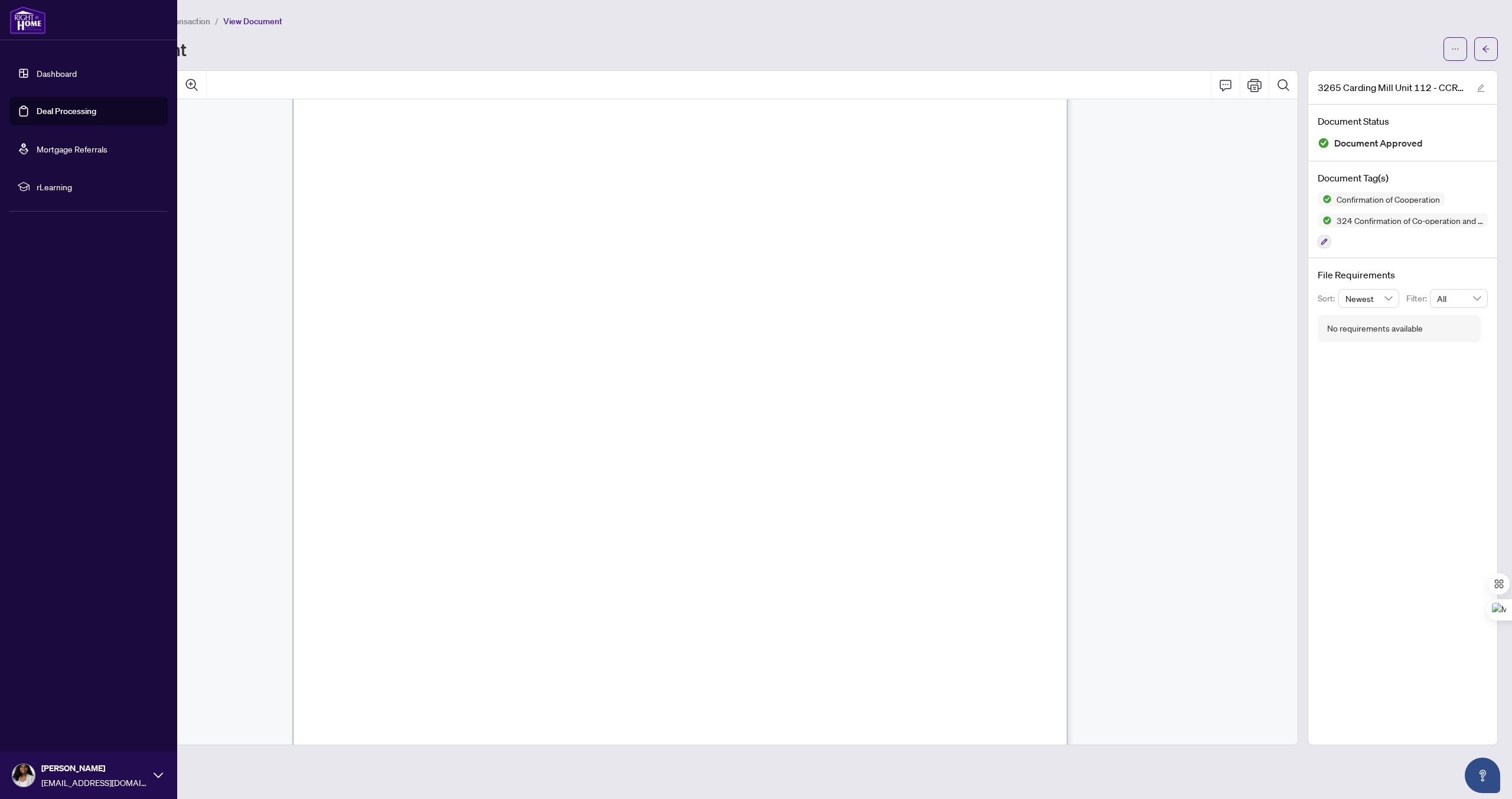
click at [48, 115] on link "Deal Processing" at bounding box center [66, 111] width 60 height 11
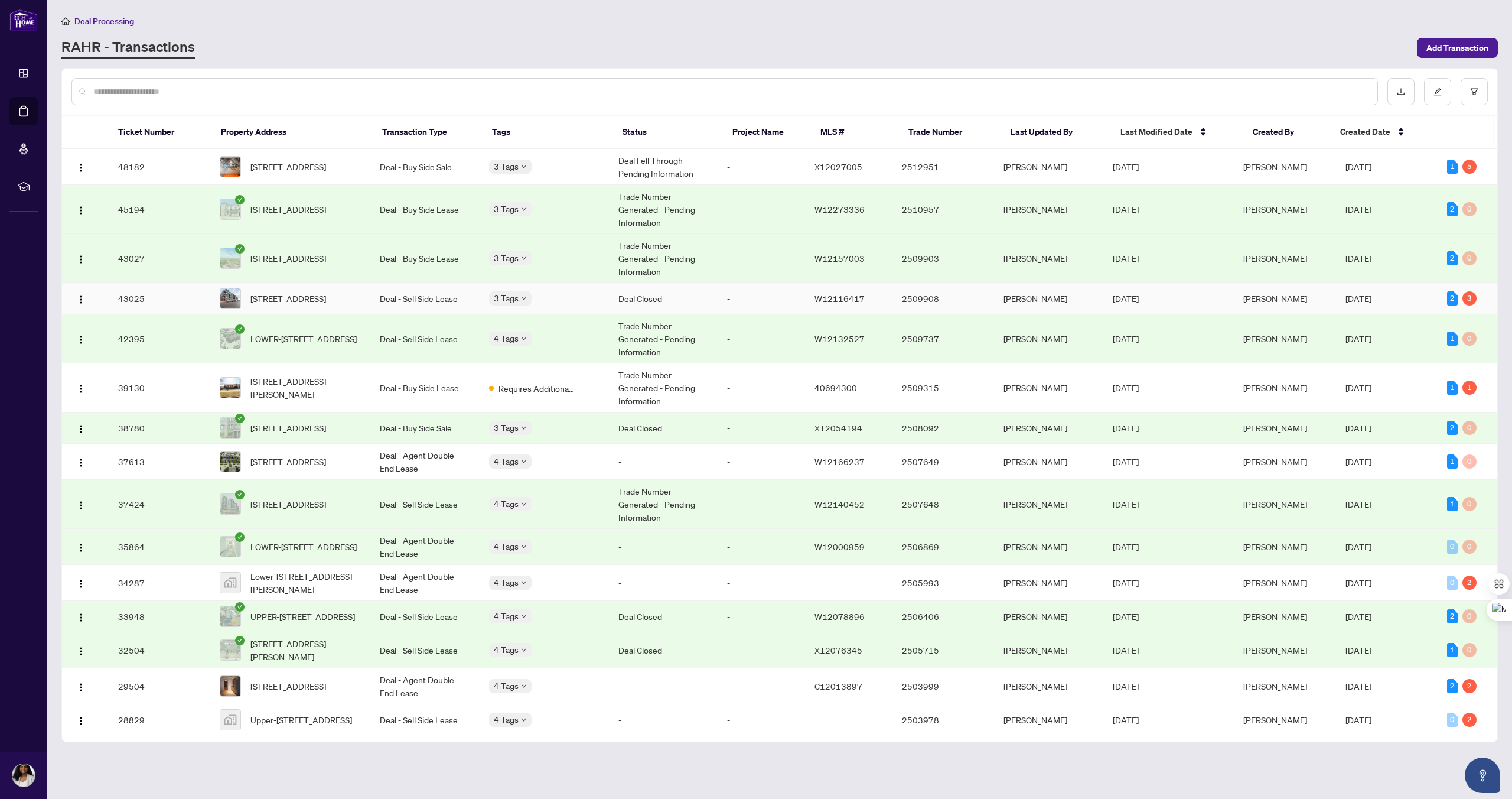
click at [140, 299] on td "43025" at bounding box center [160, 299] width 102 height 31
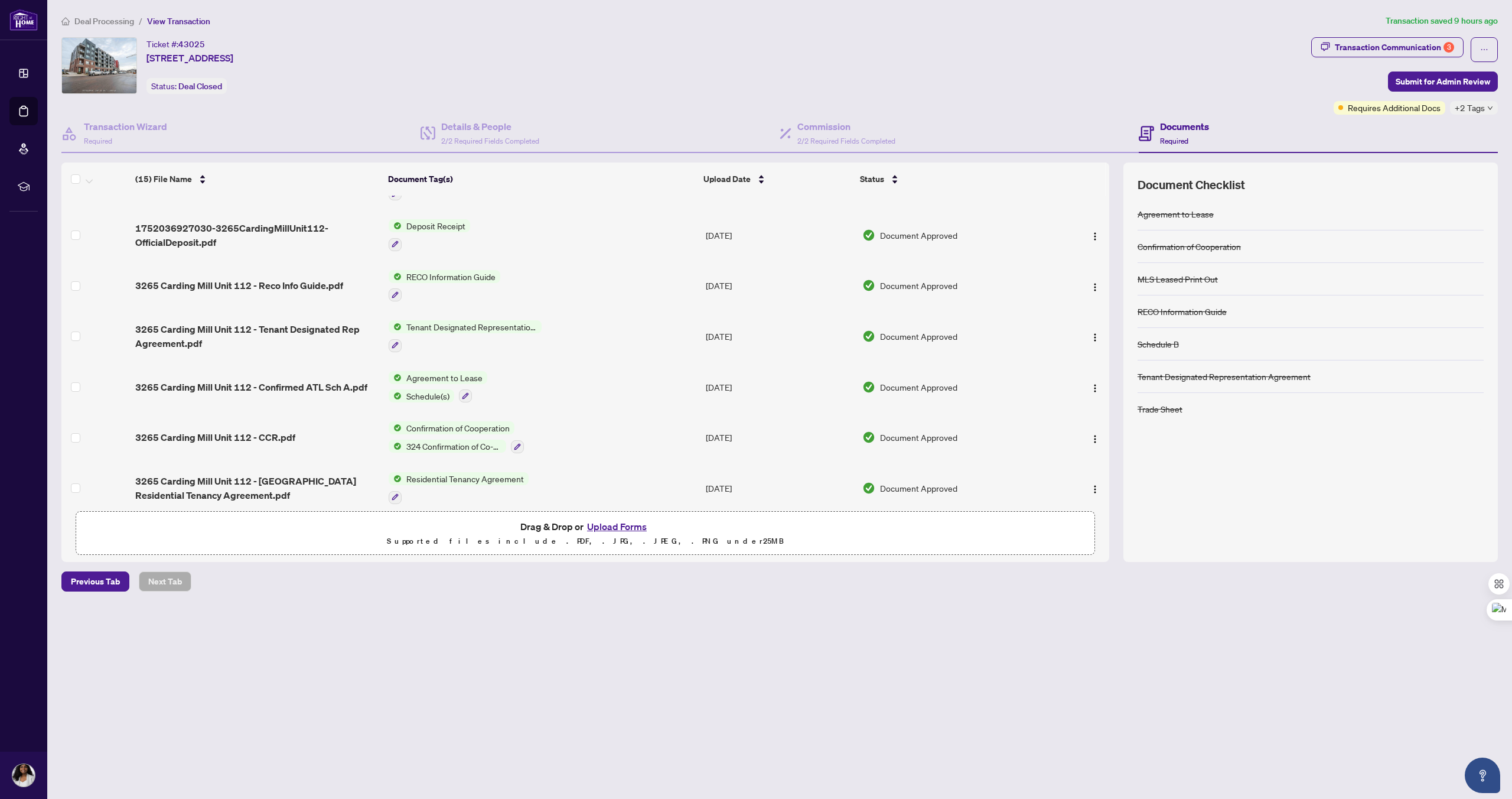
scroll to position [406, 0]
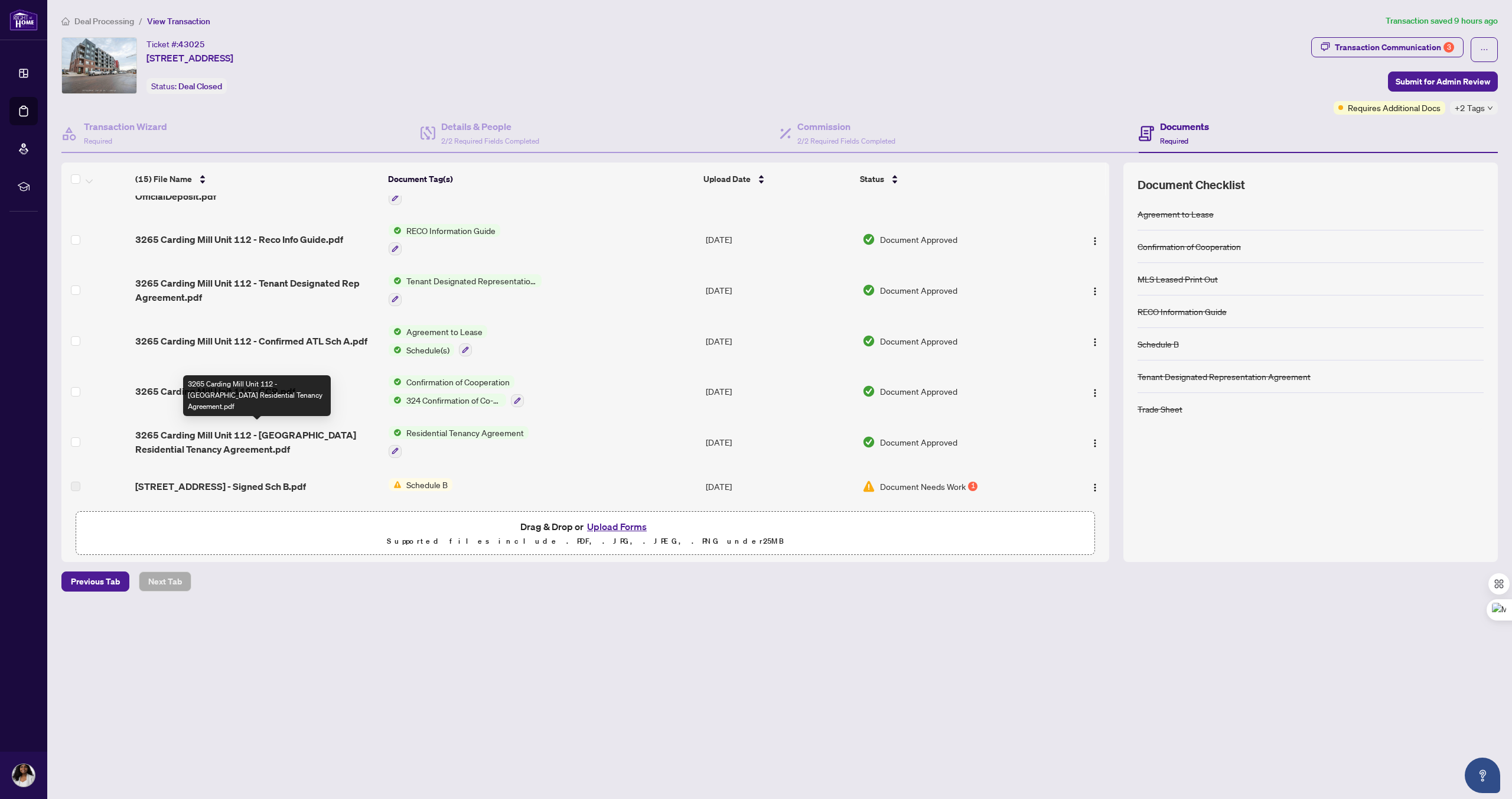
click at [193, 433] on span "3265 Carding Mill Unit 112 - [GEOGRAPHIC_DATA] Residential Tenancy Agreement.pdf" at bounding box center [257, 442] width 244 height 28
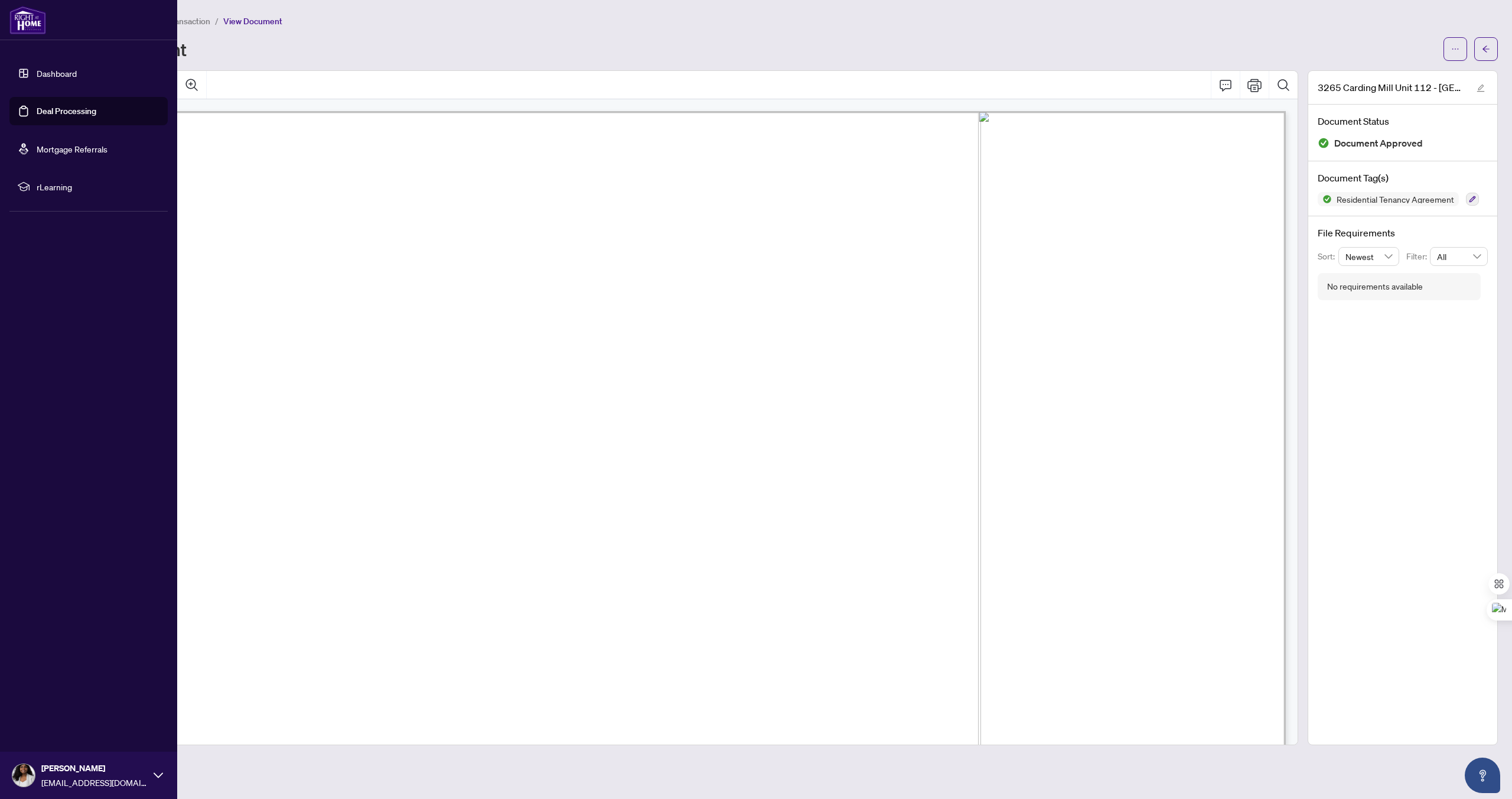
click at [40, 114] on link "Deal Processing" at bounding box center [66, 111] width 60 height 11
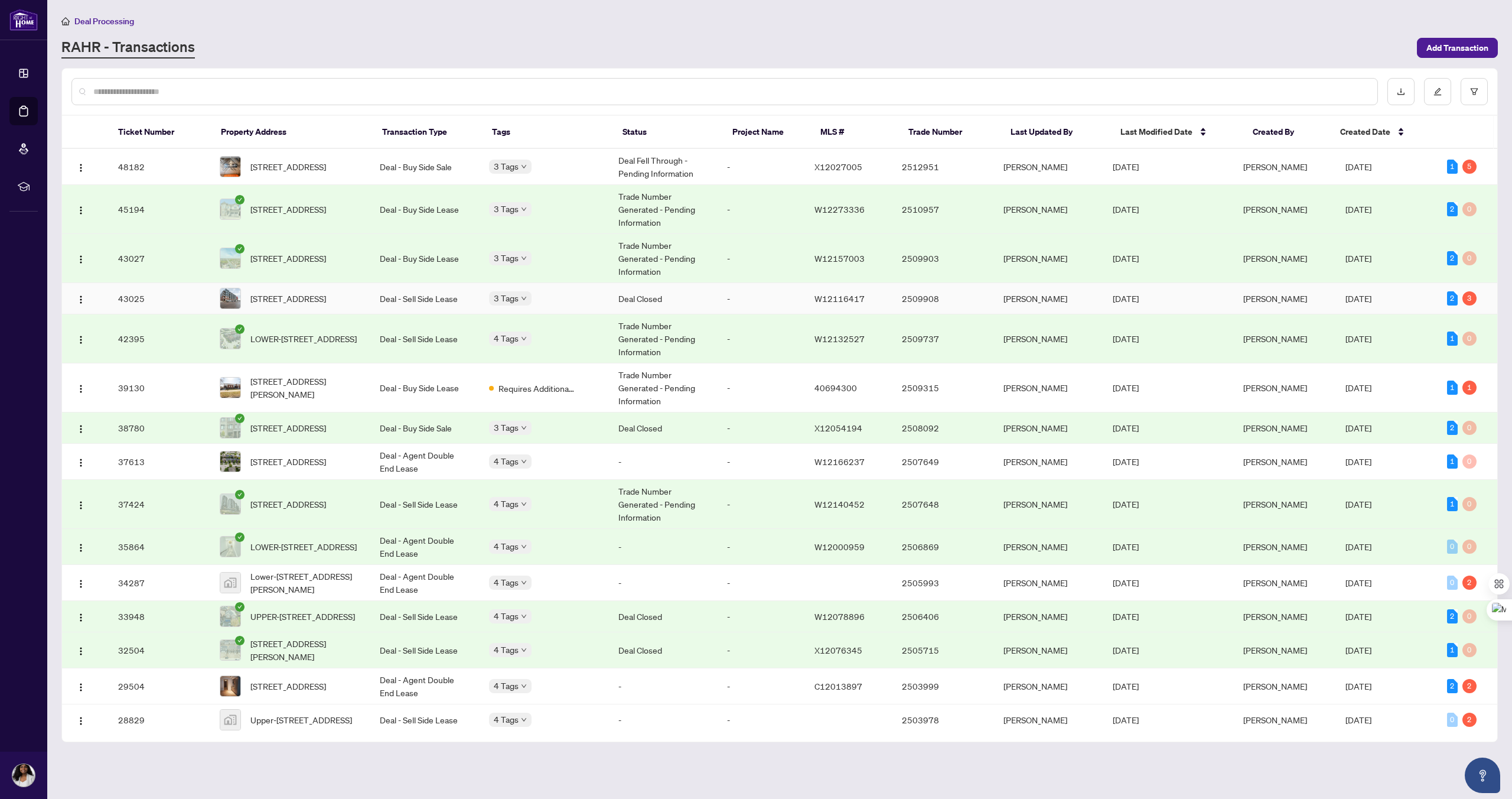
click at [150, 298] on td "43025" at bounding box center [160, 299] width 102 height 31
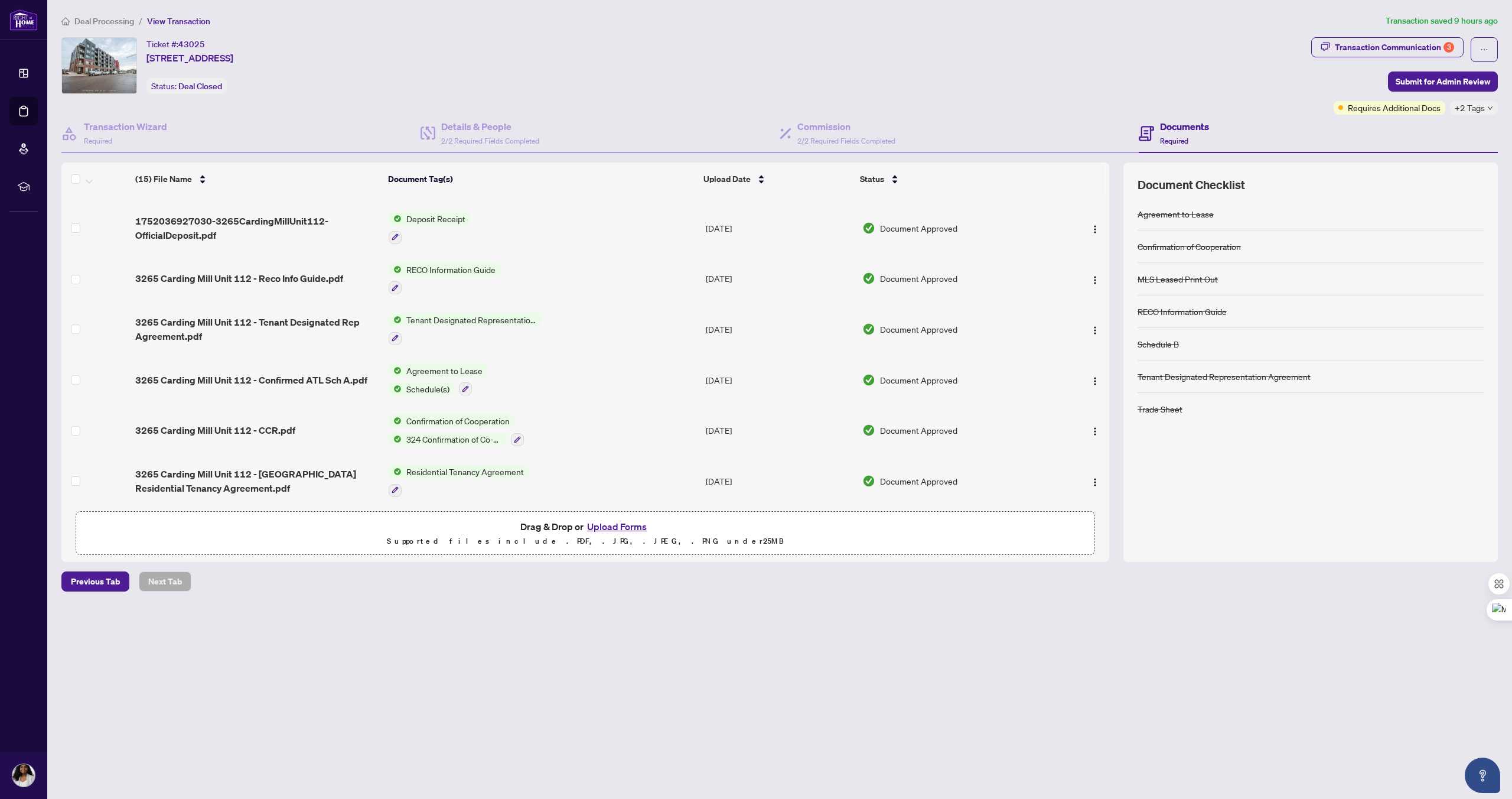
scroll to position [406, 0]
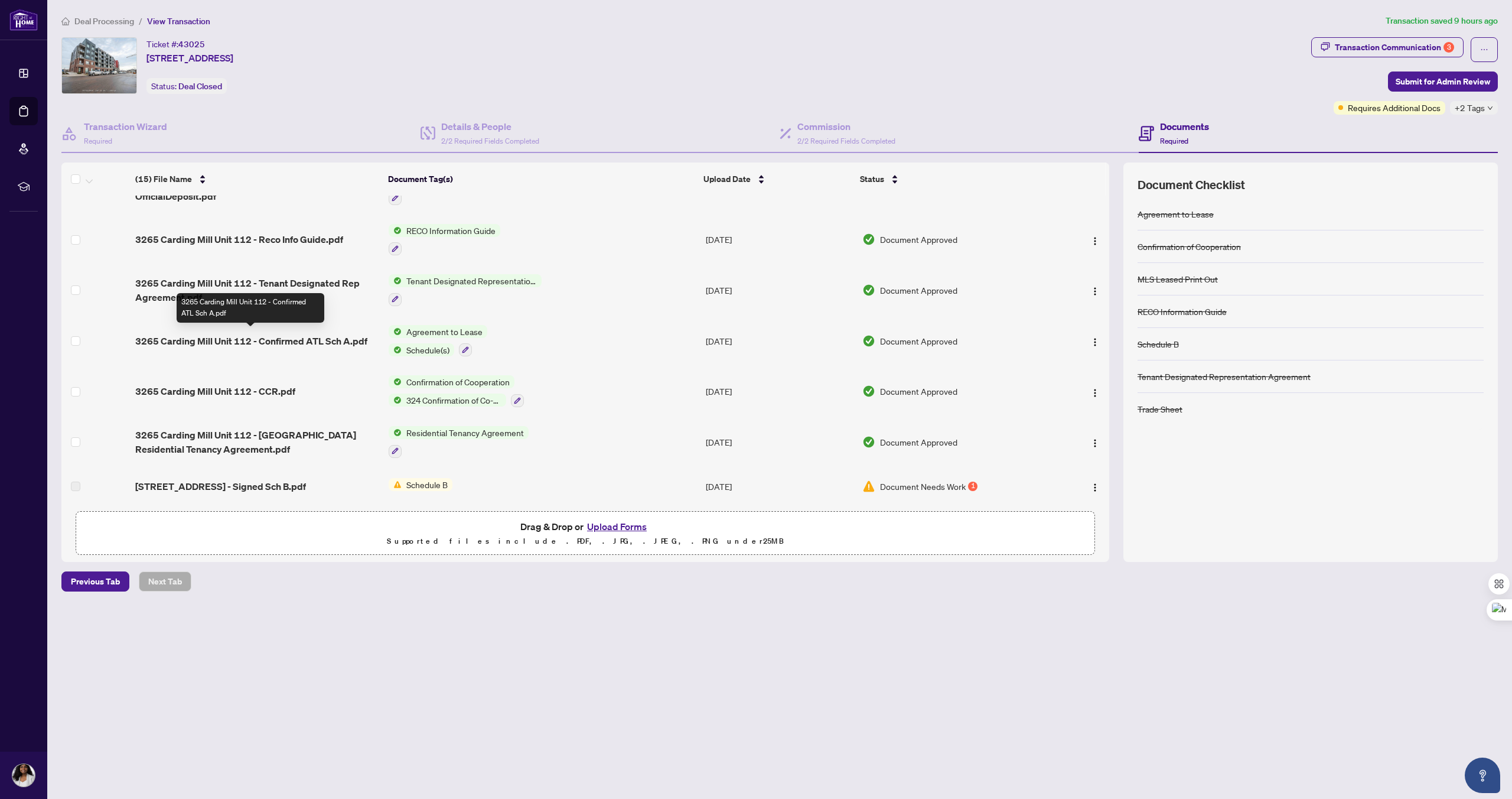
click at [210, 340] on span "3265 Carding Mill Unit 112 - Confirmed ATL Sch A.pdf" at bounding box center [251, 341] width 232 height 14
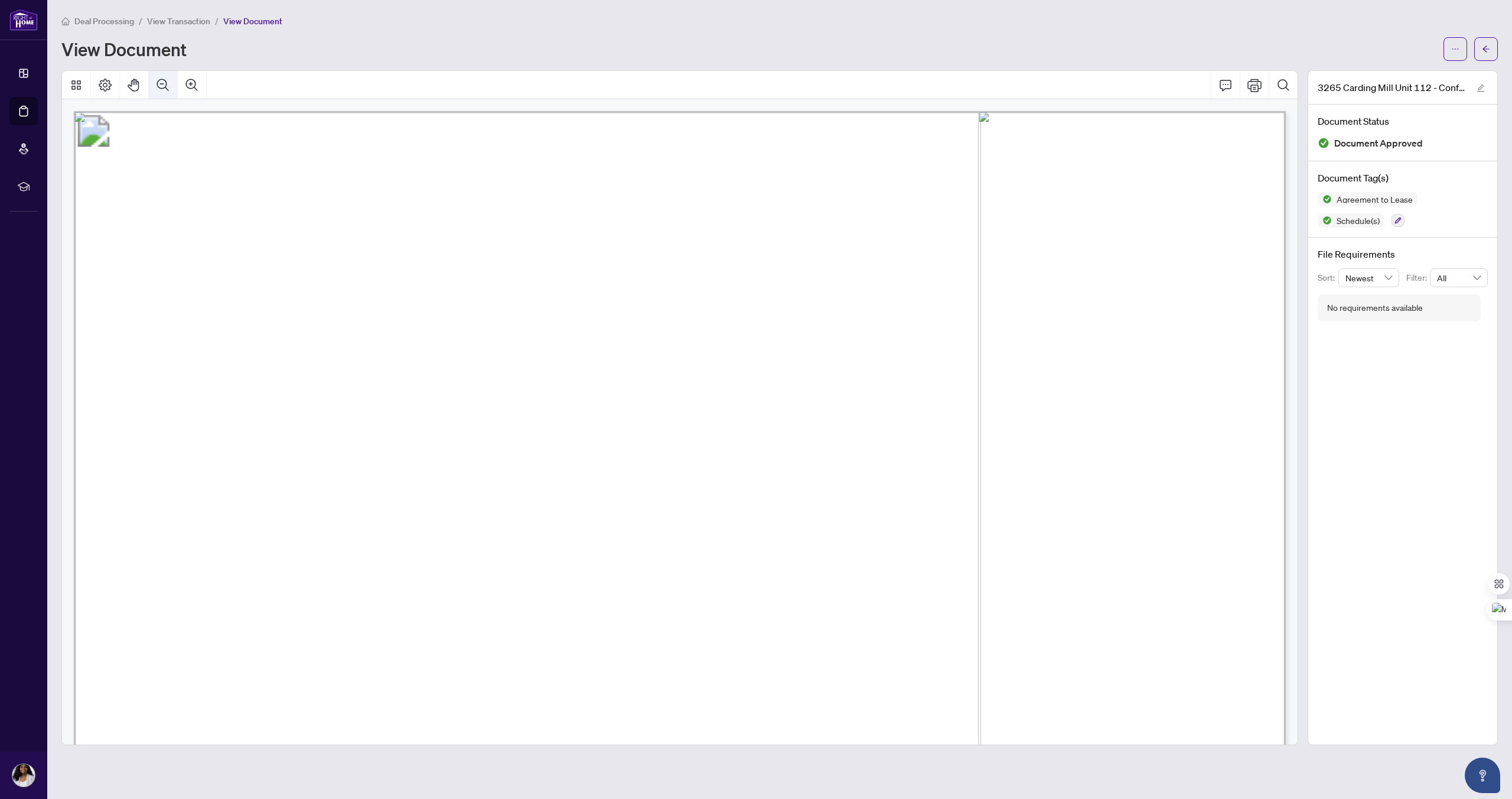
click at [160, 85] on icon "Zoom Out" at bounding box center [163, 85] width 14 height 14
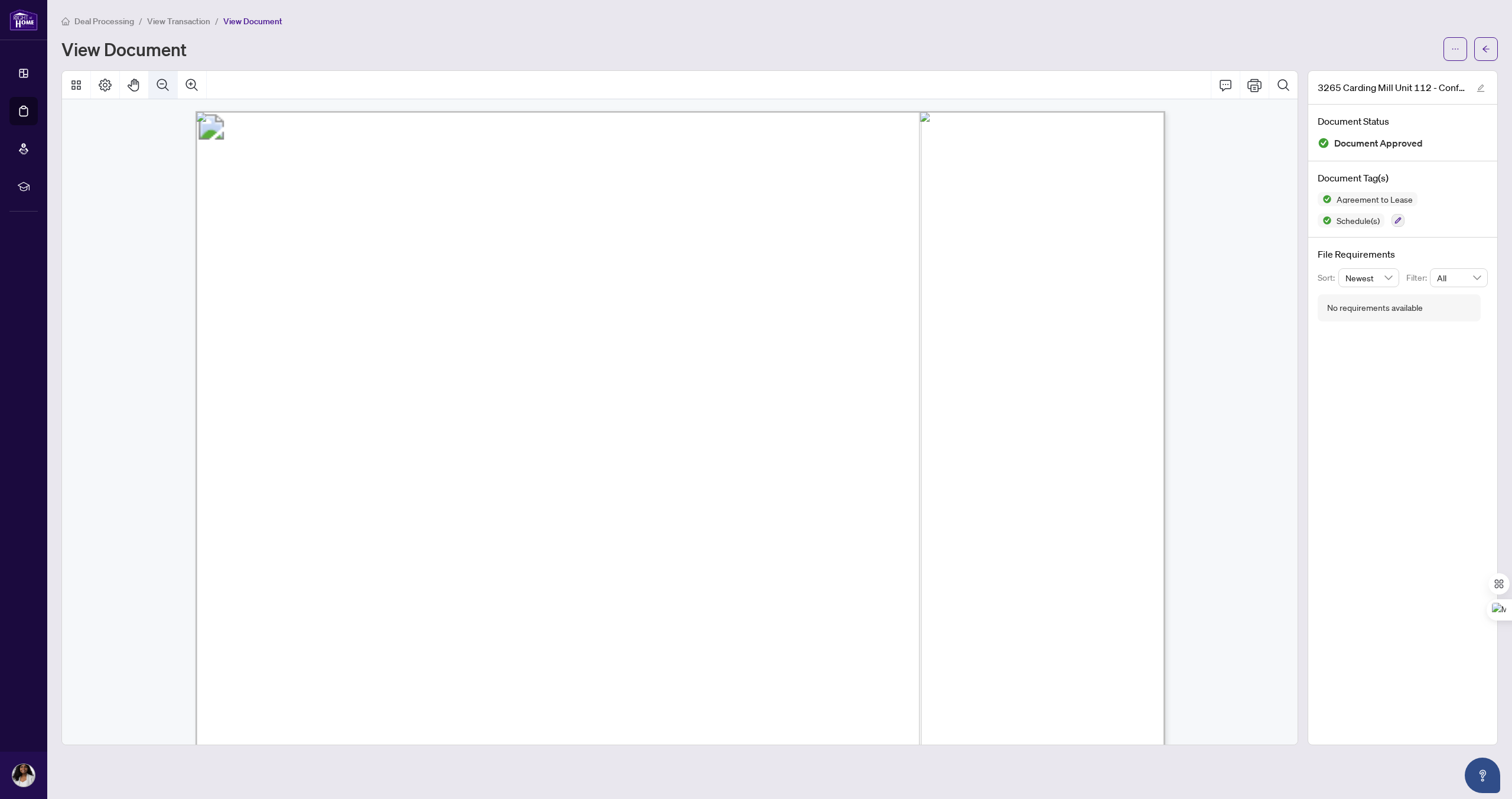
click at [160, 85] on icon "Zoom Out" at bounding box center [163, 85] width 14 height 14
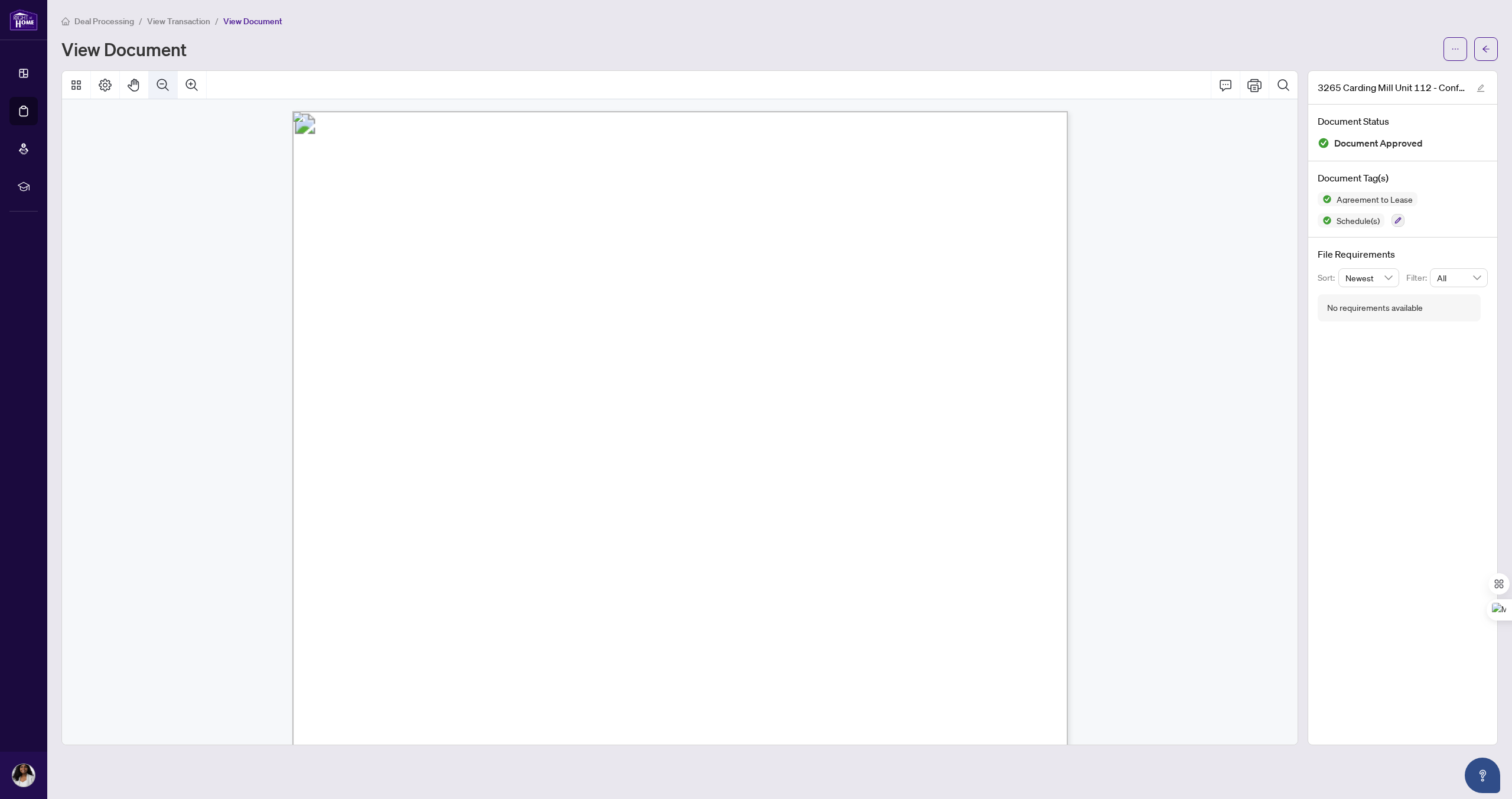
click at [160, 85] on icon "Zoom Out" at bounding box center [163, 85] width 14 height 14
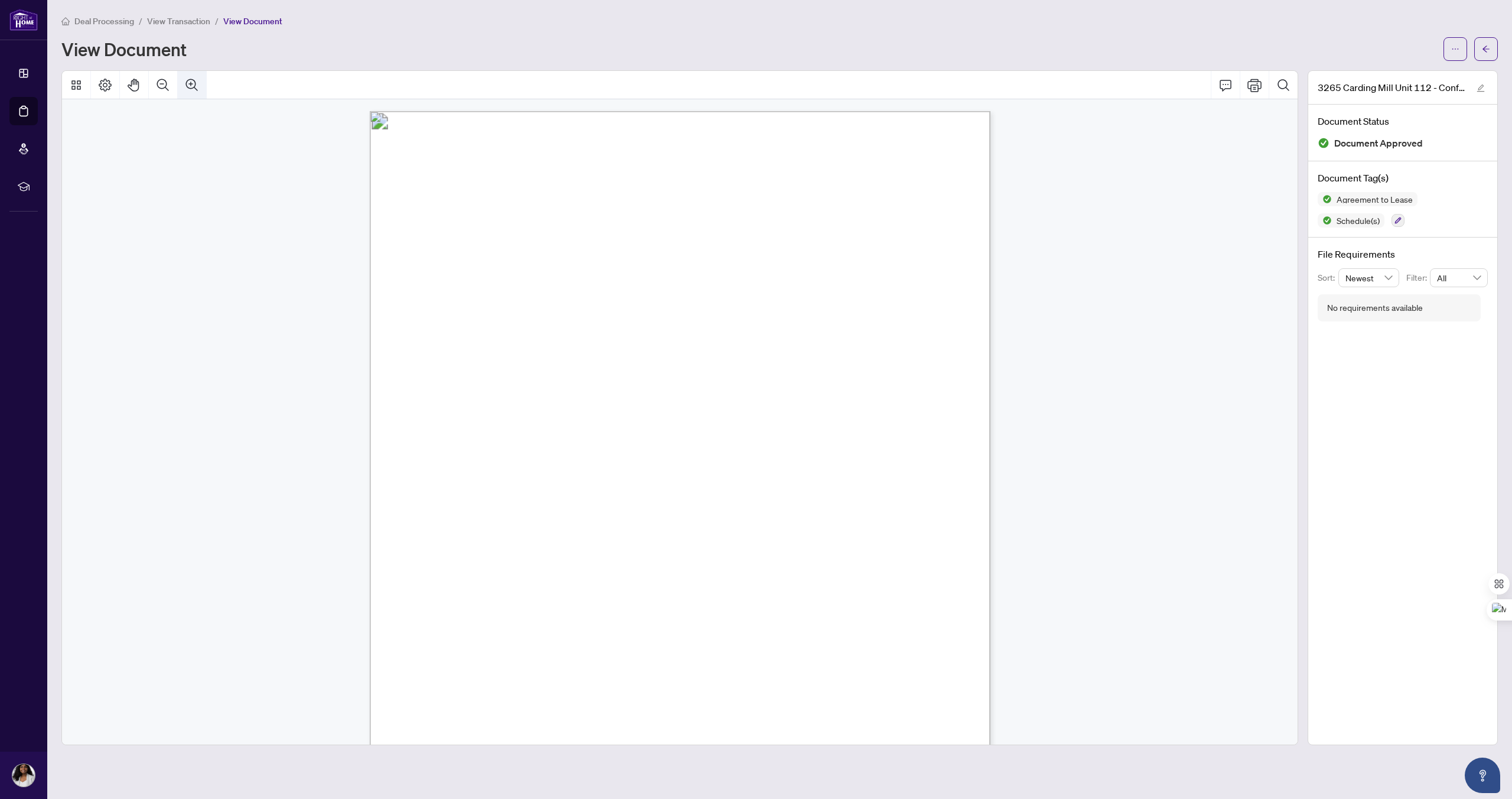
click at [194, 84] on icon "Zoom In" at bounding box center [192, 85] width 14 height 14
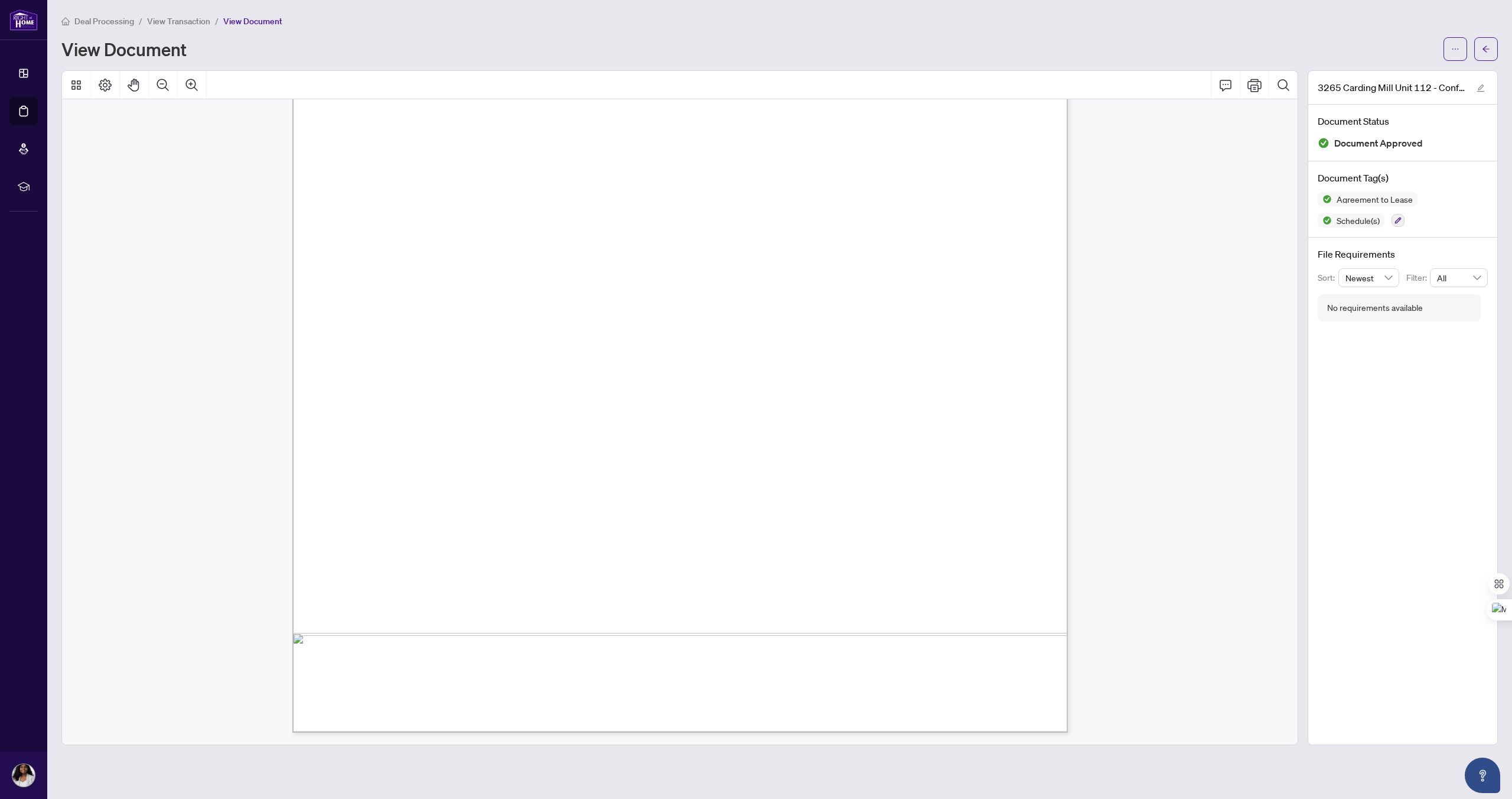
scroll to position [3472, 0]
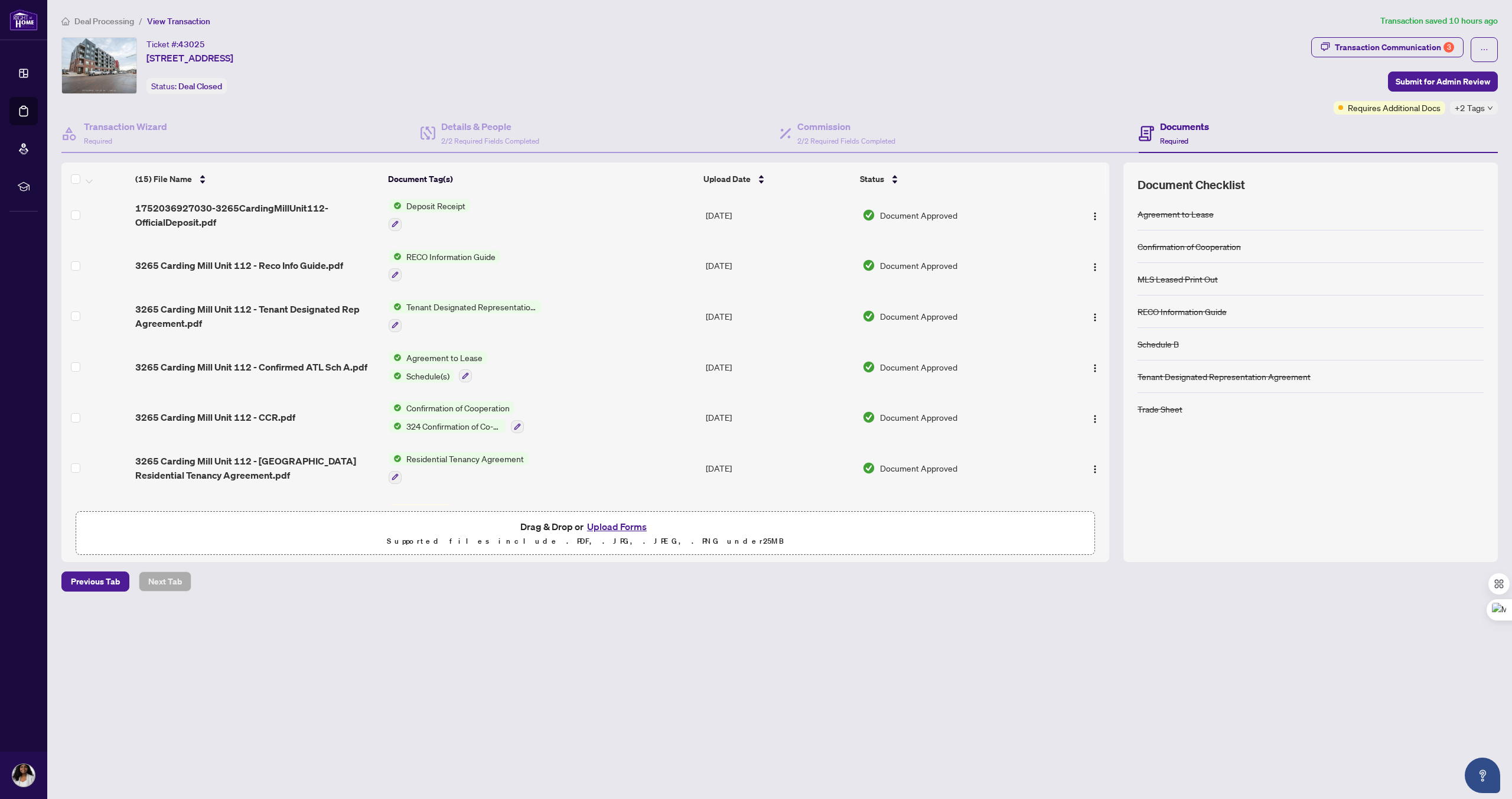
scroll to position [406, 0]
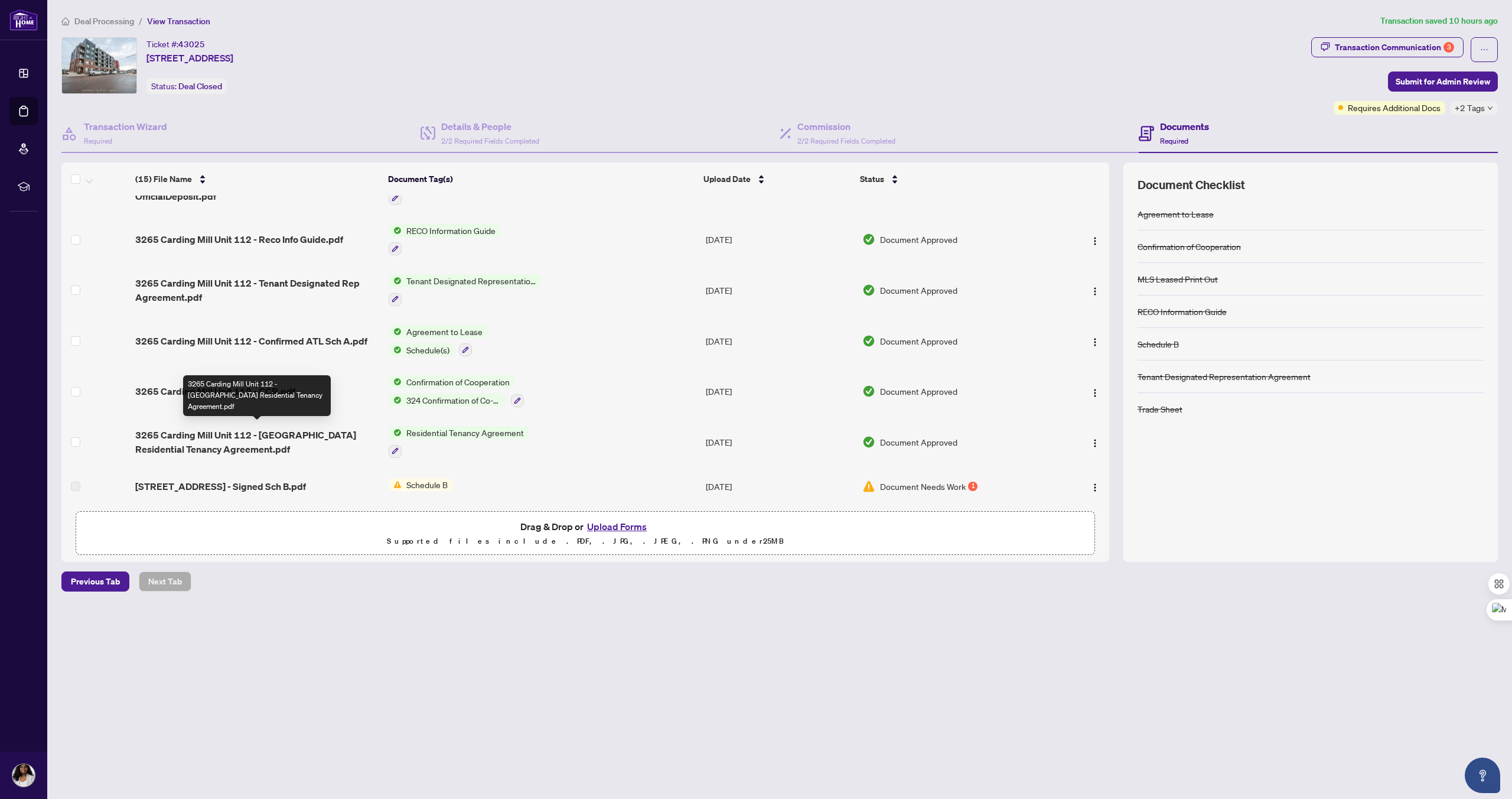
click at [169, 435] on span "3265 Carding Mill Unit 112 - [GEOGRAPHIC_DATA] Residential Tenancy Agreement.pdf" at bounding box center [257, 442] width 244 height 28
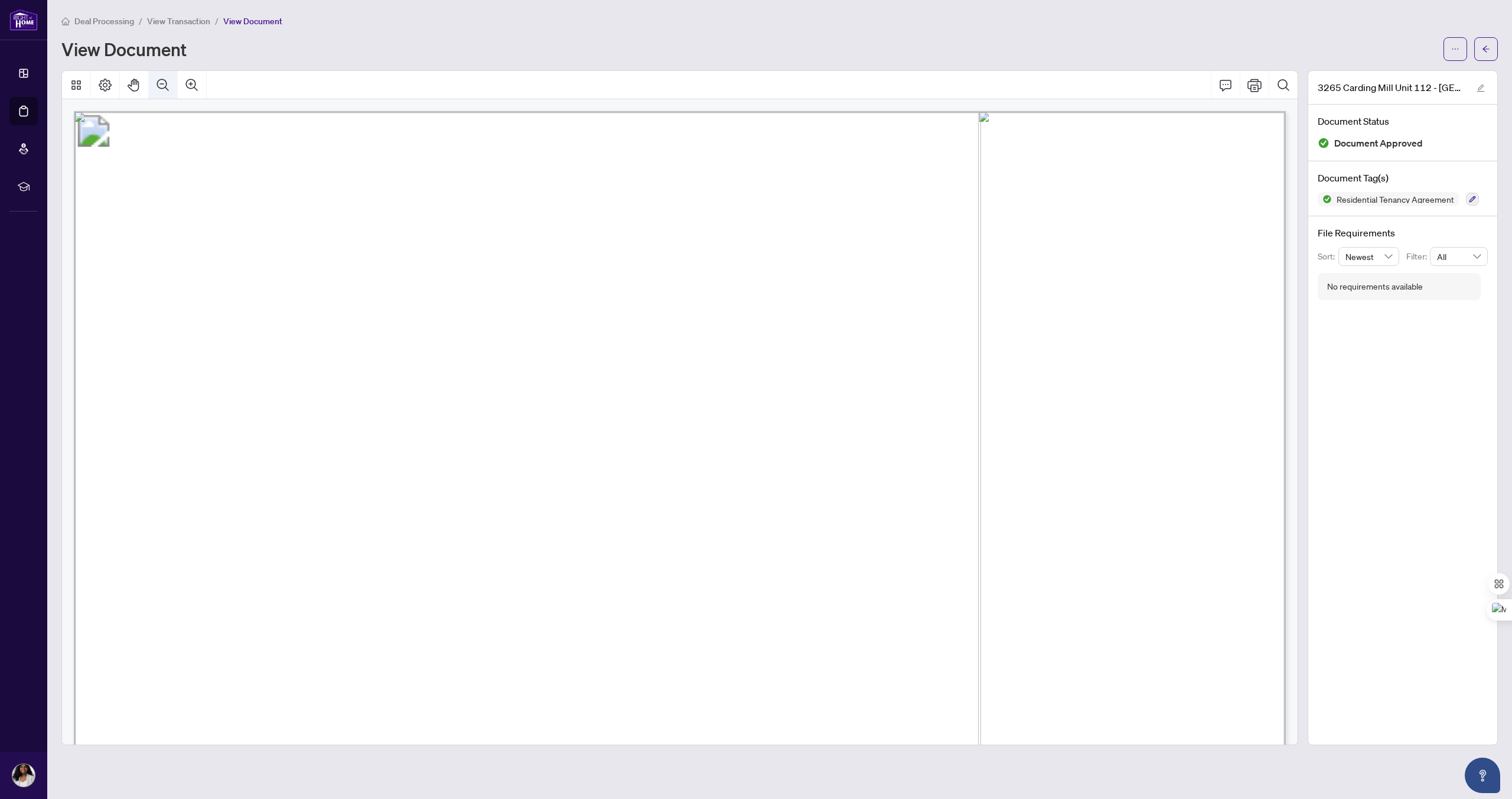
click at [163, 87] on icon "Zoom Out" at bounding box center [163, 84] width 12 height 12
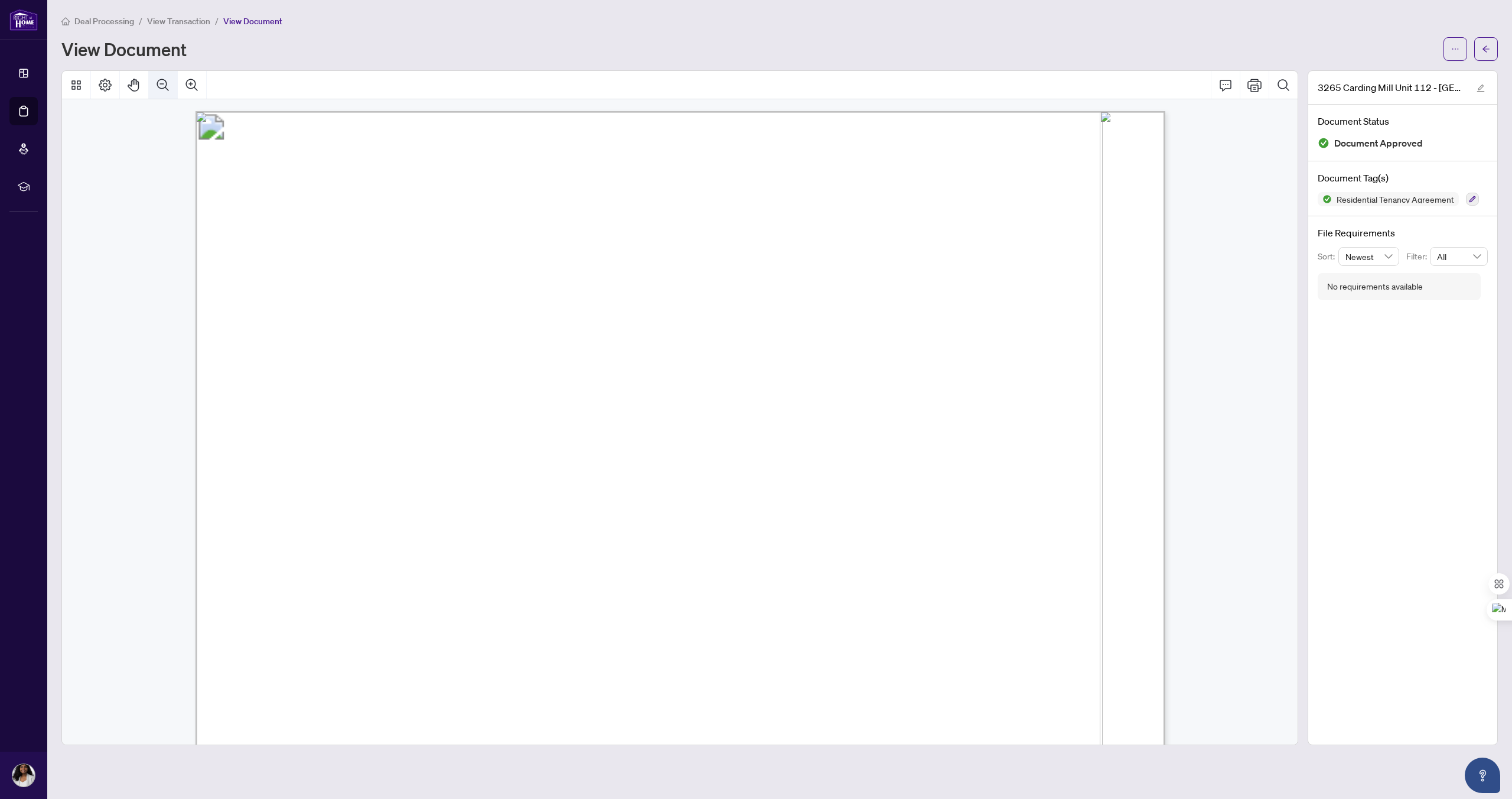
click at [163, 87] on icon "Zoom Out" at bounding box center [163, 84] width 12 height 12
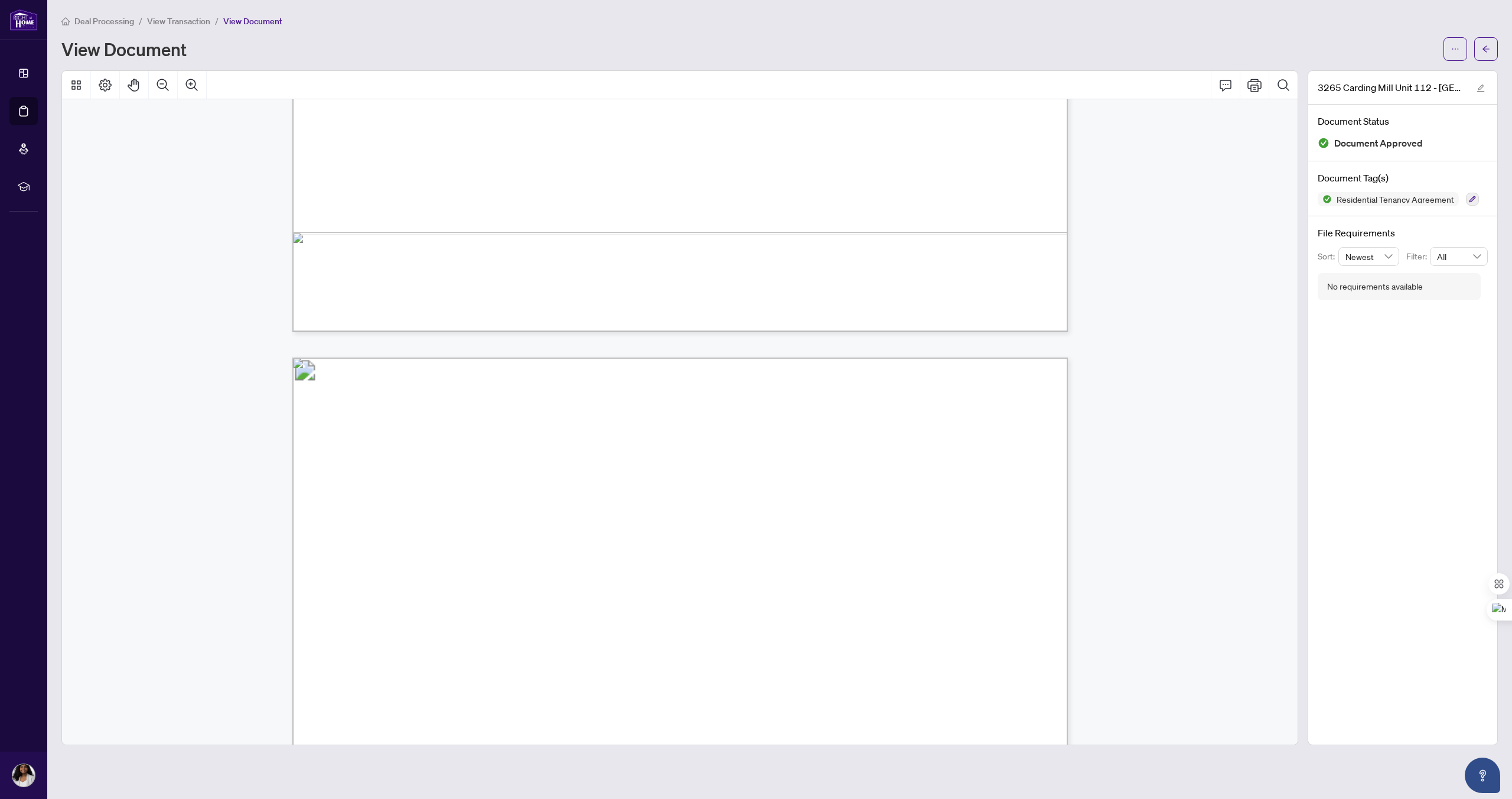
scroll to position [5944, 0]
